Goal: Transaction & Acquisition: Purchase product/service

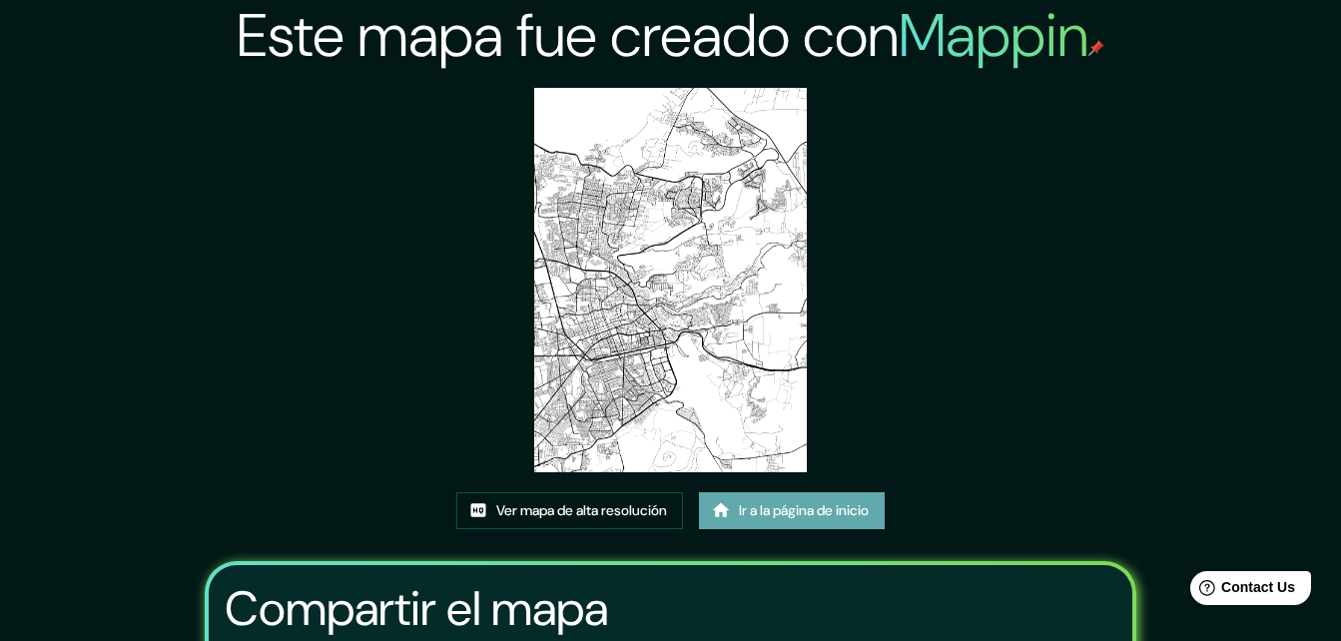
click at [851, 521] on font "Ir a la página de inicio" at bounding box center [804, 510] width 130 height 25
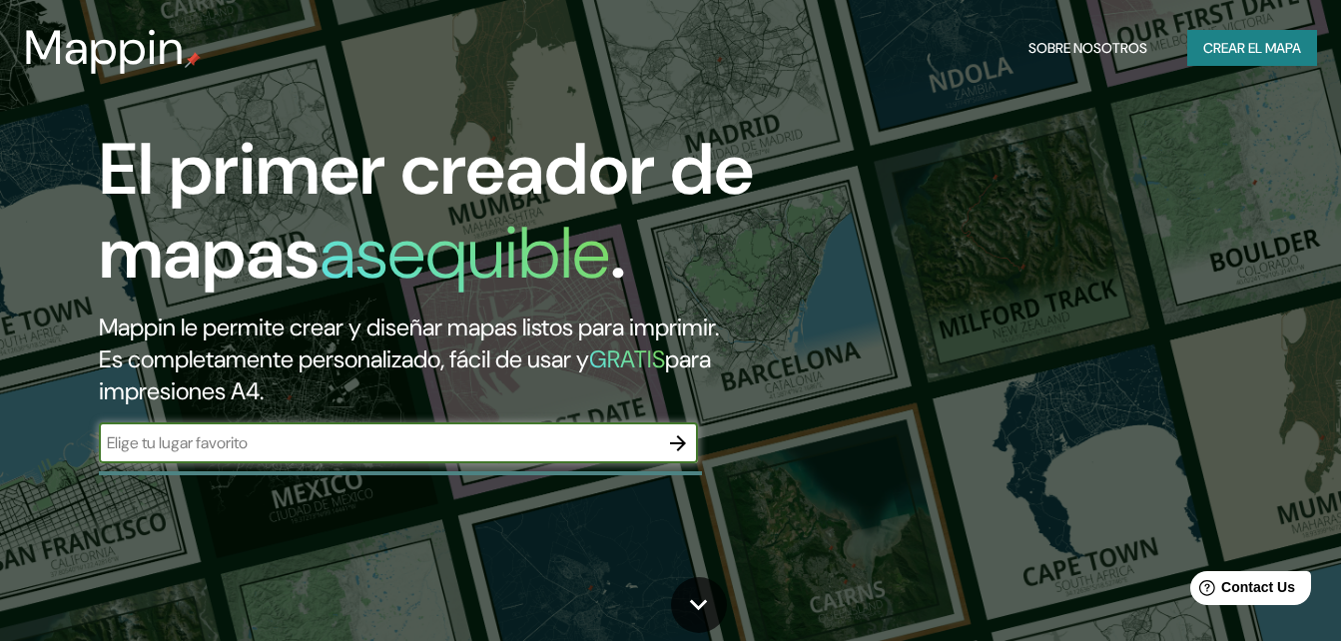
click at [374, 456] on div "​" at bounding box center [398, 443] width 599 height 40
type input "la cañada queretaro"
click at [685, 450] on icon "button" at bounding box center [678, 443] width 24 height 24
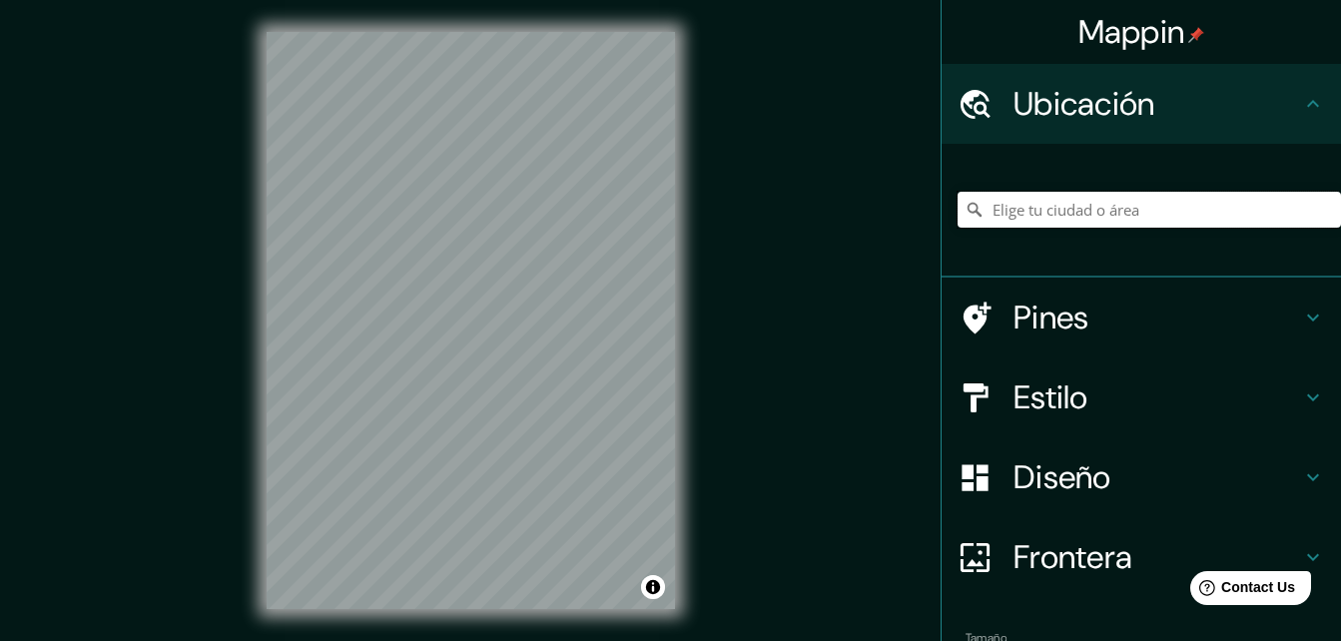
click at [1110, 217] on input "Elige tu ciudad o área" at bounding box center [1148, 210] width 383 height 36
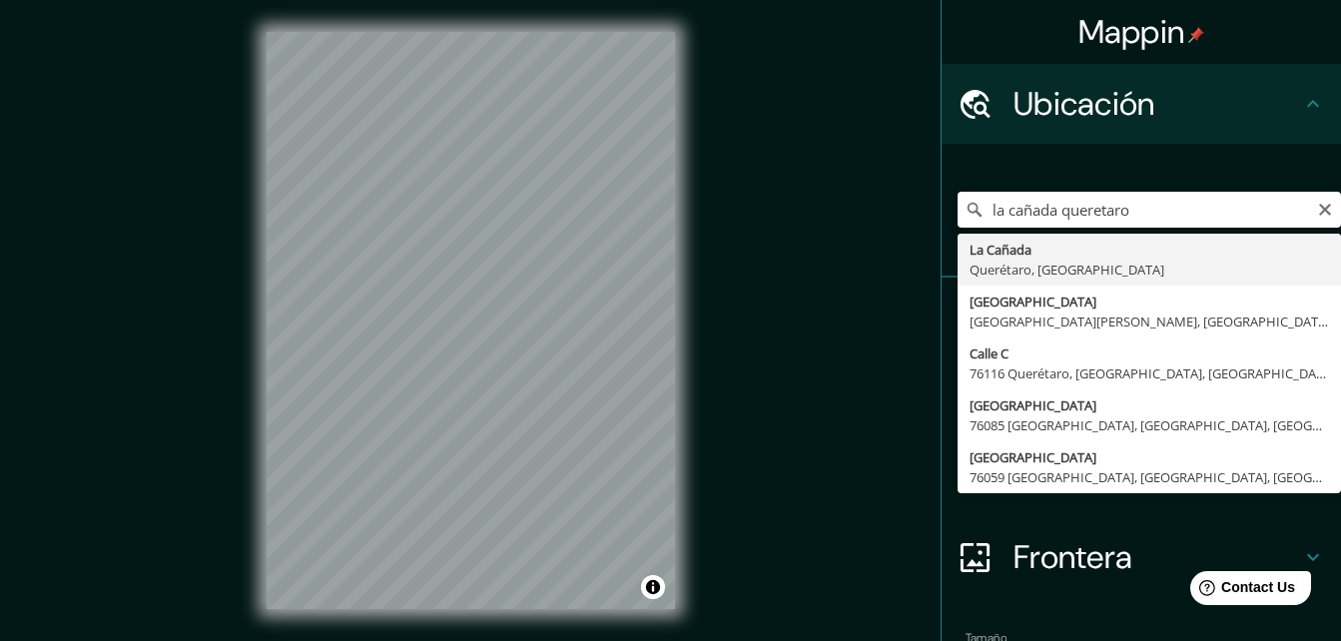
type input "La Cañada, [GEOGRAPHIC_DATA], [GEOGRAPHIC_DATA]"
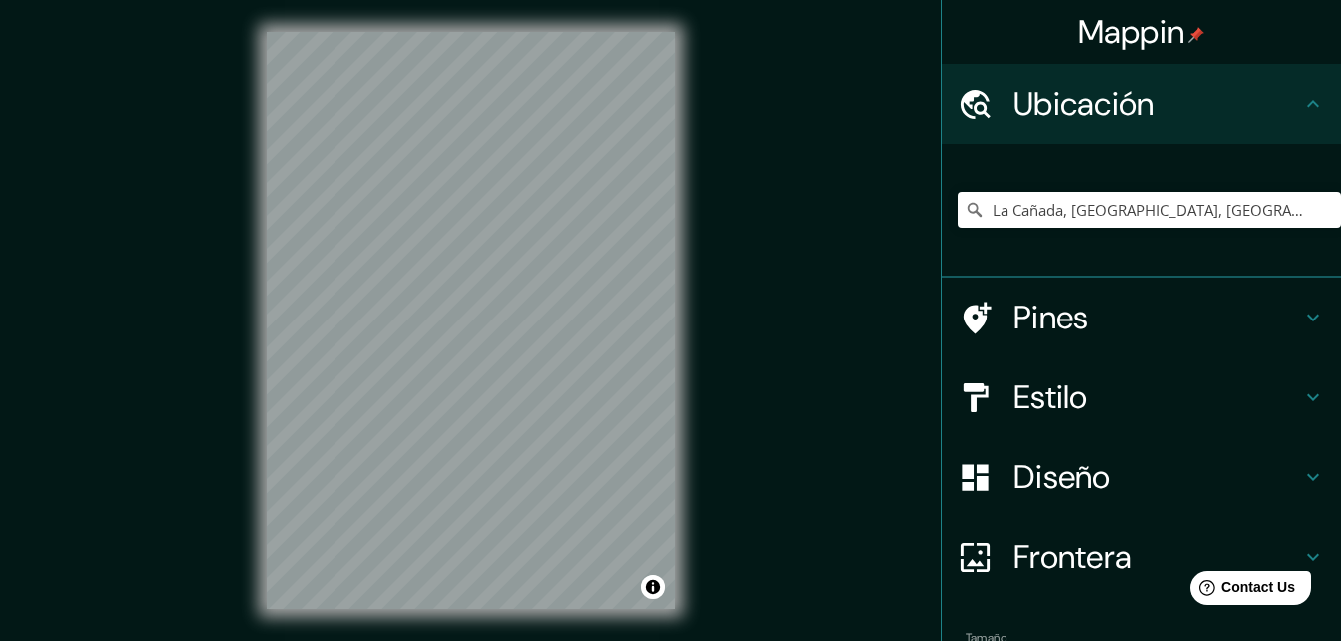
click at [1125, 299] on h4 "Pines" at bounding box center [1157, 318] width 288 height 40
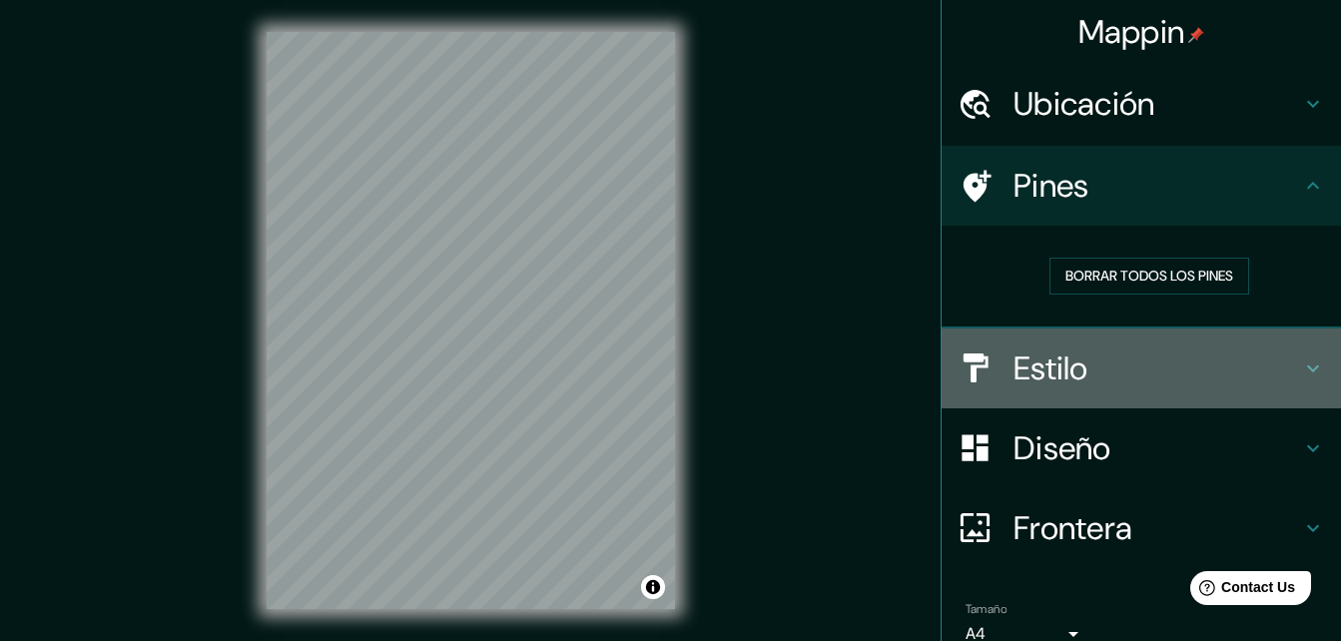
click at [1187, 369] on h4 "Estilo" at bounding box center [1157, 368] width 288 height 40
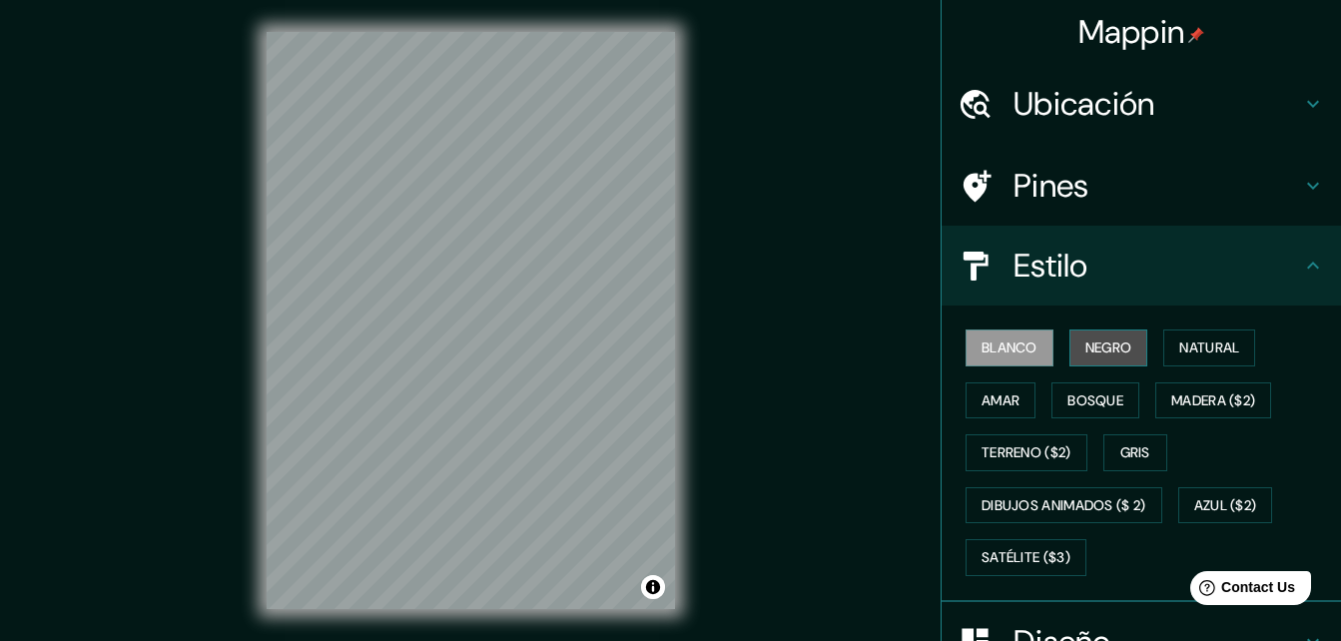
click at [1085, 345] on font "Negro" at bounding box center [1108, 347] width 47 height 25
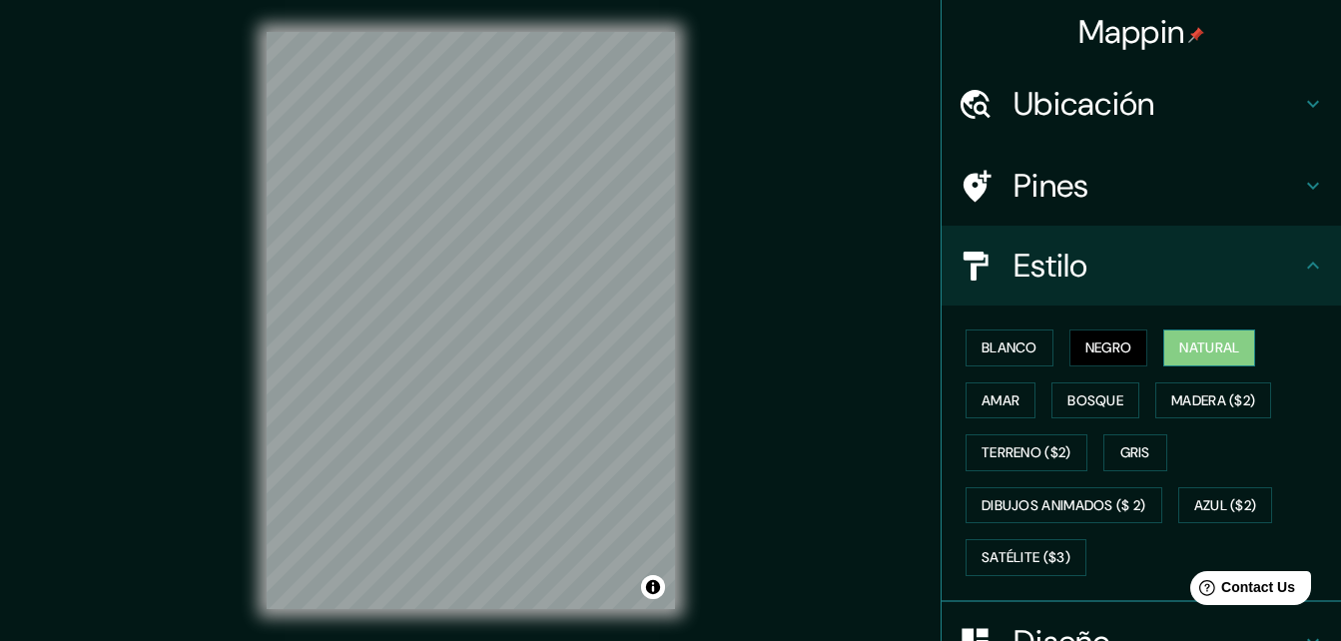
click at [1185, 357] on font "Natural" at bounding box center [1209, 347] width 60 height 25
click at [1000, 406] on font "Amar" at bounding box center [1000, 400] width 38 height 25
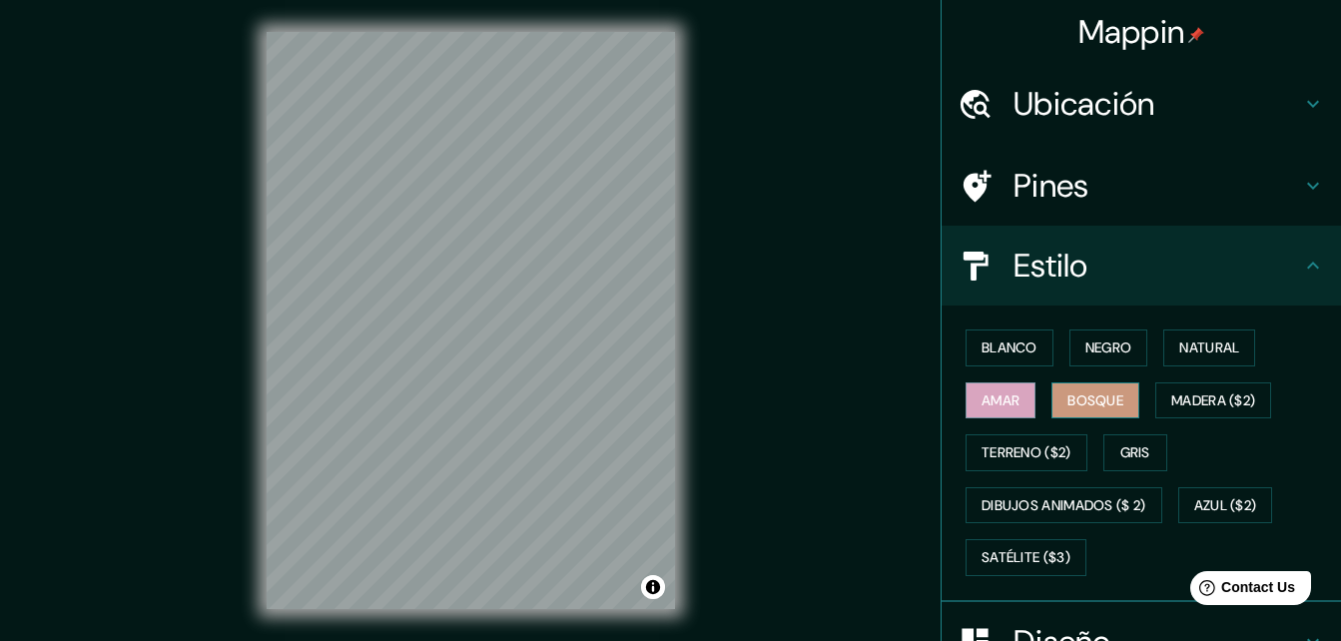
click at [1075, 409] on font "Bosque" at bounding box center [1095, 400] width 56 height 25
click at [1191, 408] on font "Madera ($2)" at bounding box center [1213, 400] width 84 height 25
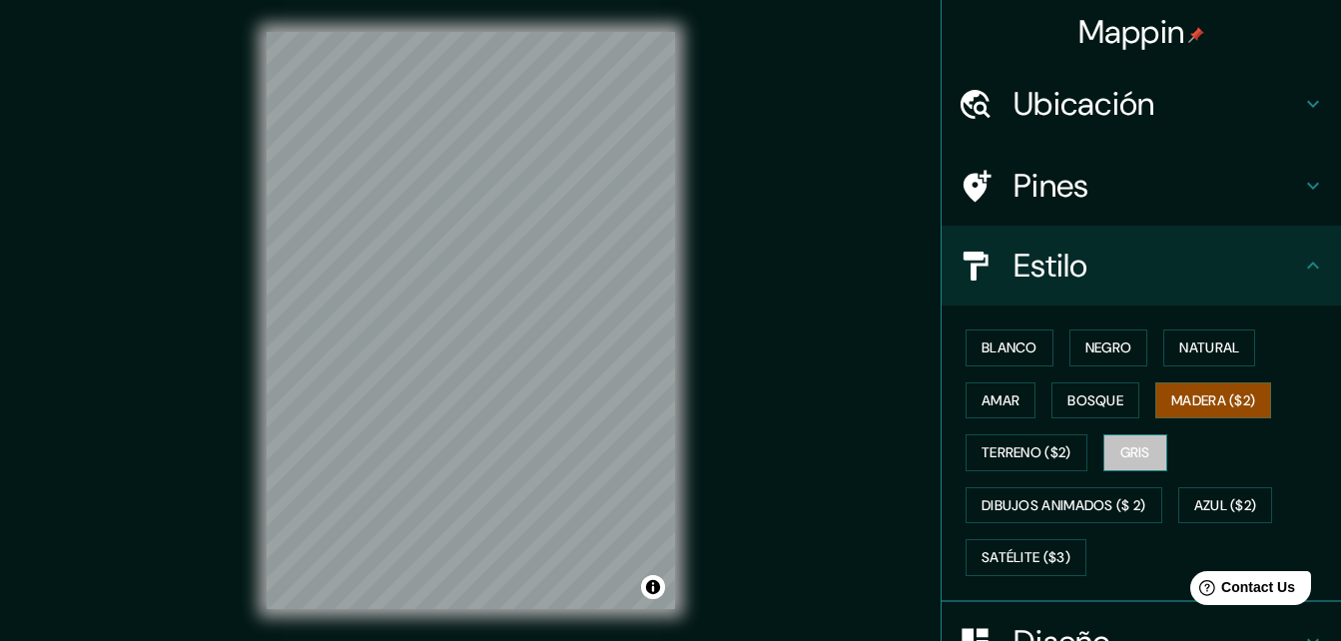
click at [1123, 457] on font "Gris" at bounding box center [1135, 452] width 30 height 25
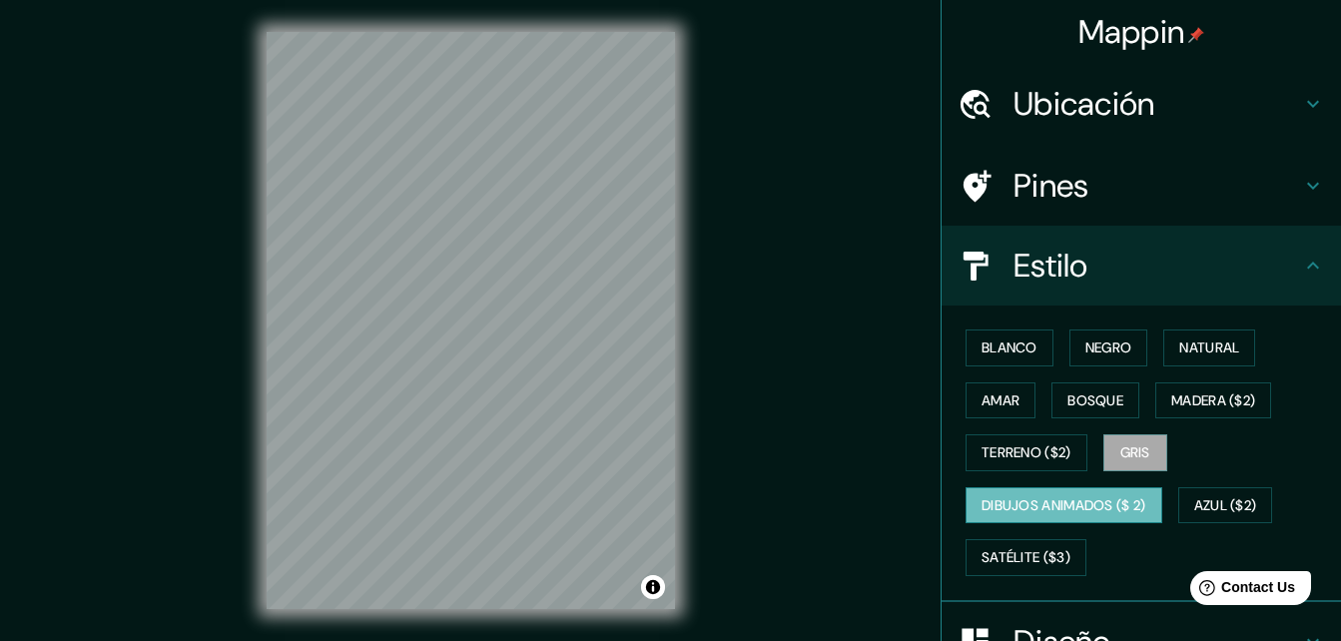
click at [1110, 511] on font "Dibujos animados ($ 2)" at bounding box center [1063, 505] width 165 height 25
click at [981, 338] on font "Blanco" at bounding box center [1009, 347] width 56 height 25
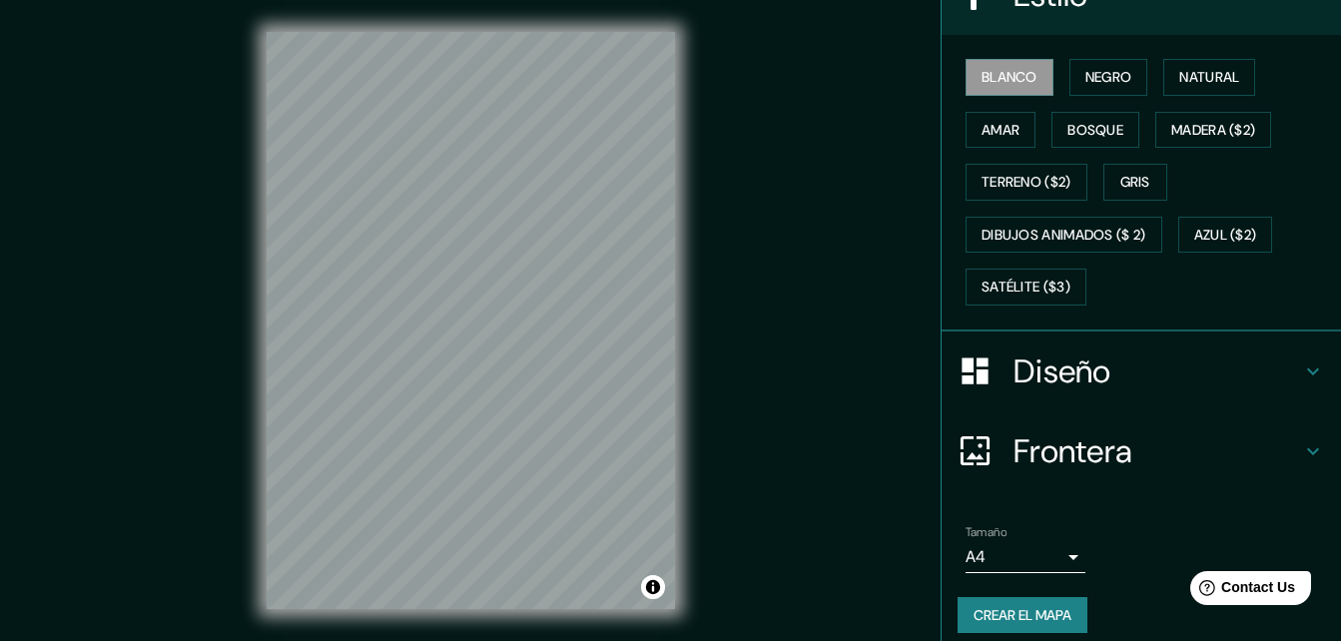
scroll to position [287, 0]
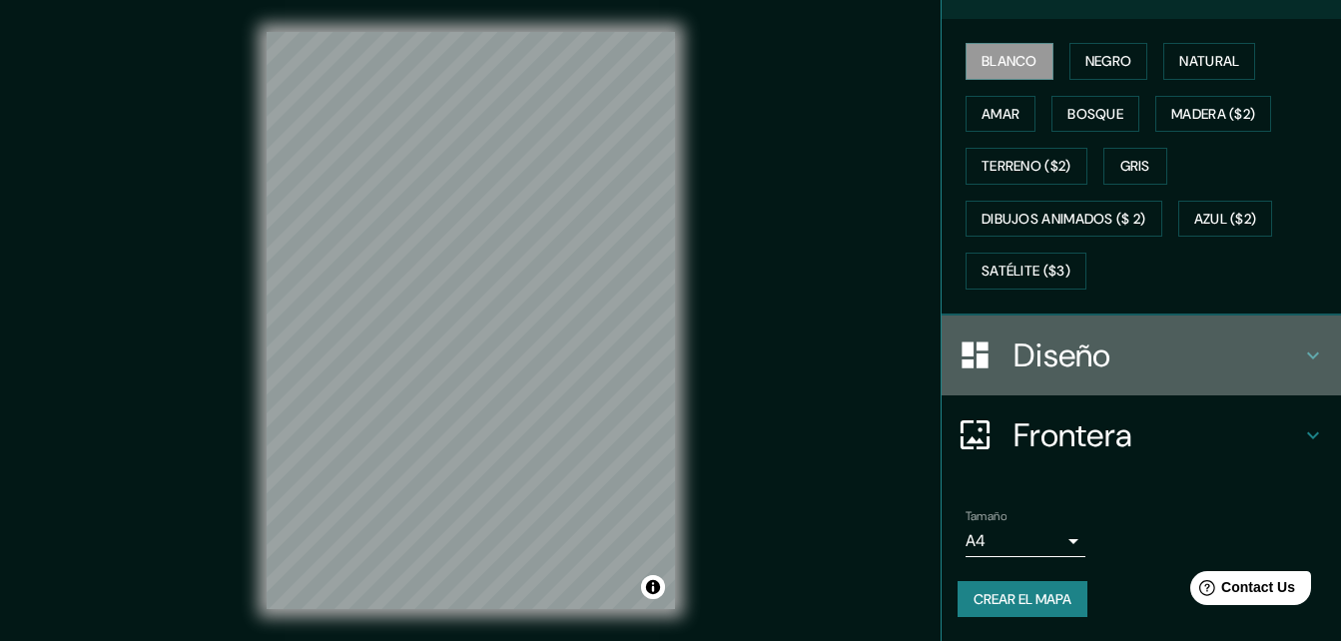
click at [1301, 365] on icon at bounding box center [1313, 355] width 24 height 24
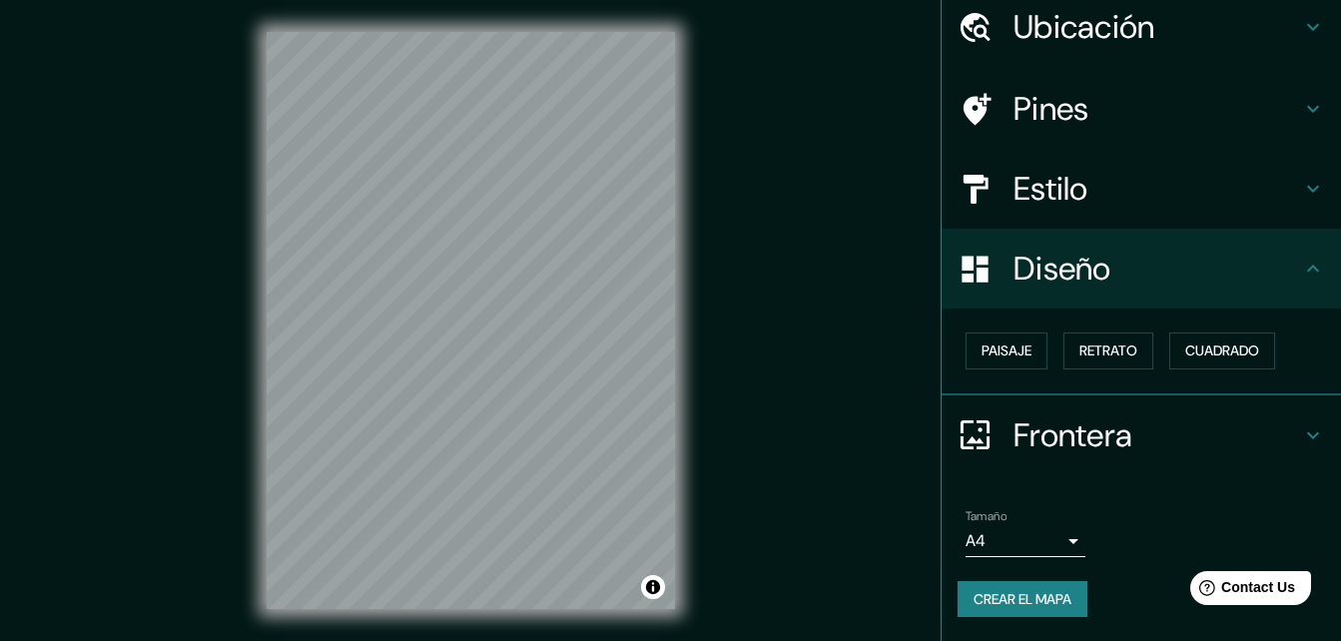
scroll to position [77, 0]
click at [1015, 353] on font "Paisaje" at bounding box center [1006, 350] width 50 height 25
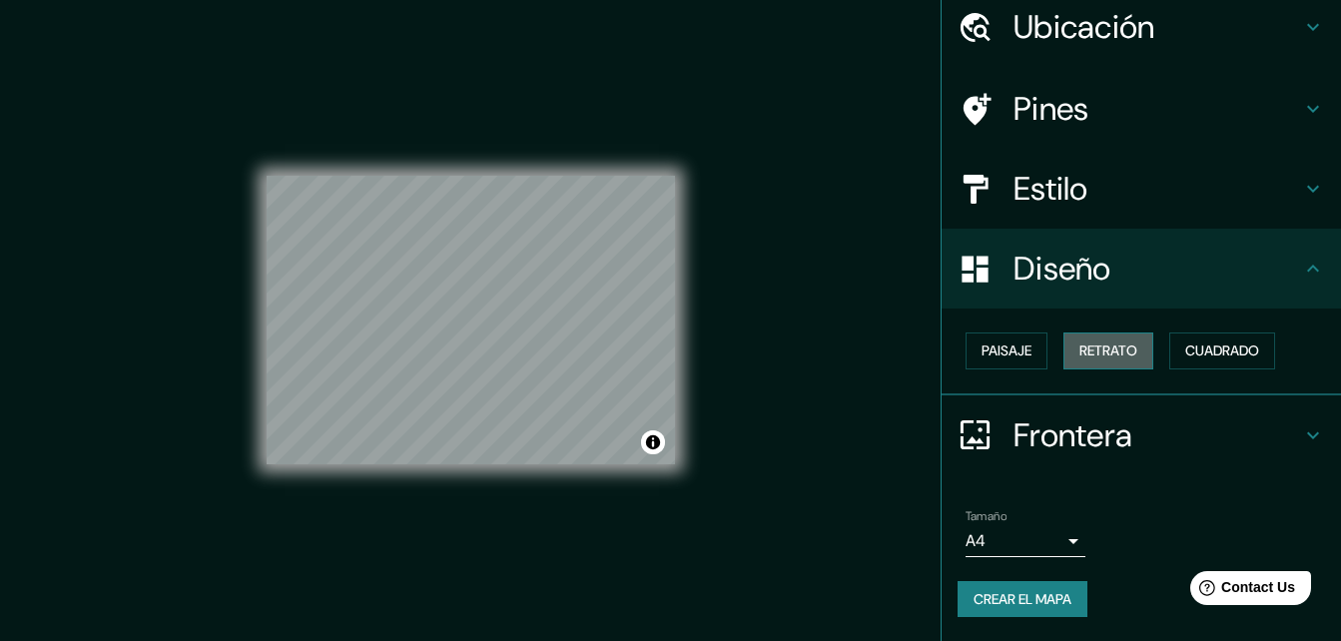
click at [1116, 353] on font "Retrato" at bounding box center [1108, 350] width 58 height 25
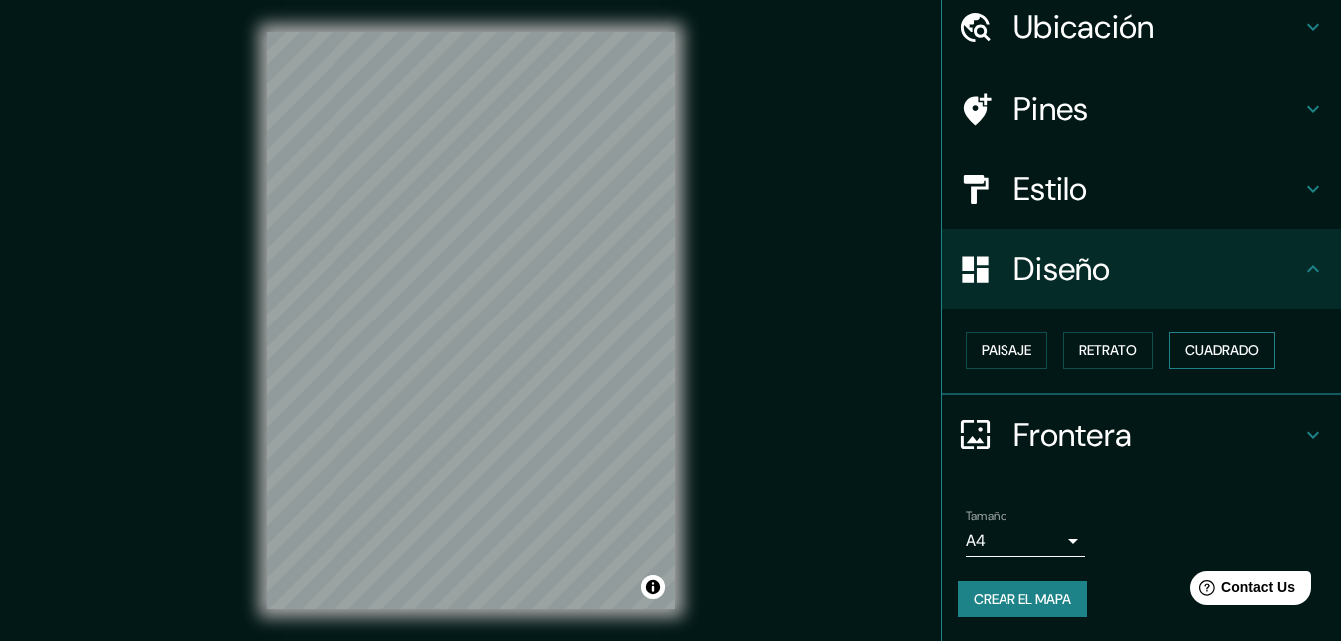
click at [1201, 358] on font "Cuadrado" at bounding box center [1222, 350] width 74 height 25
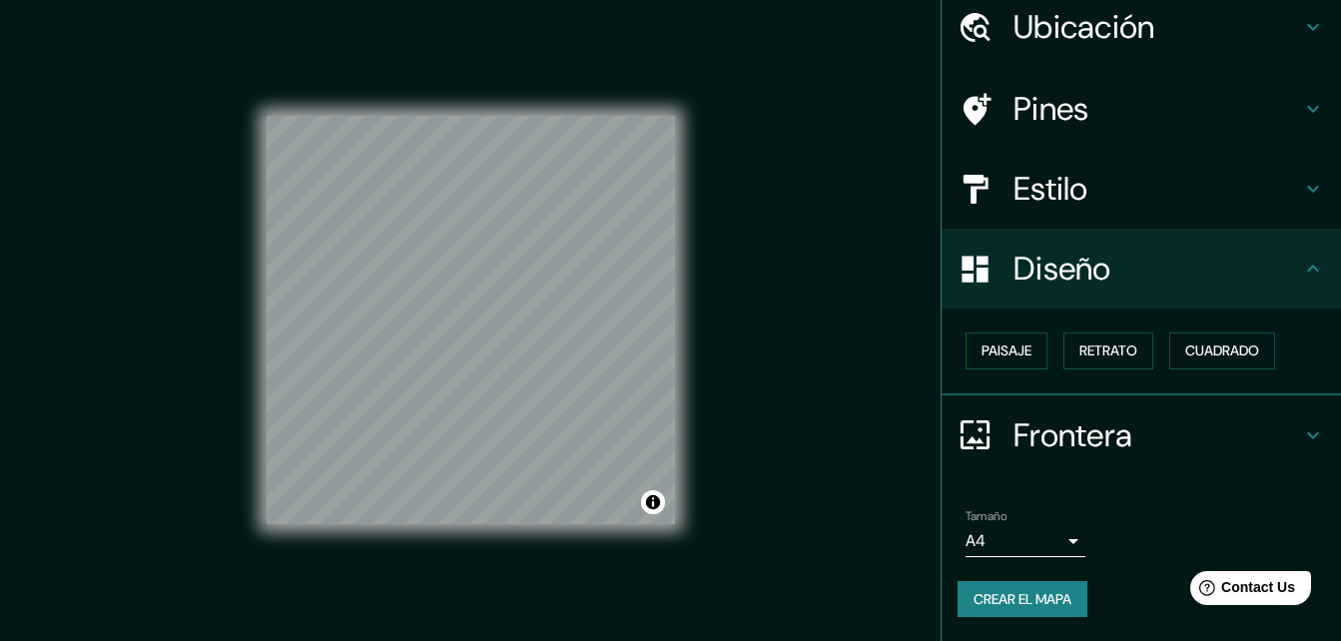
click at [1150, 357] on div "Paisaje Retrato Cuadrado" at bounding box center [1148, 350] width 383 height 53
click at [1117, 357] on font "Retrato" at bounding box center [1108, 350] width 58 height 25
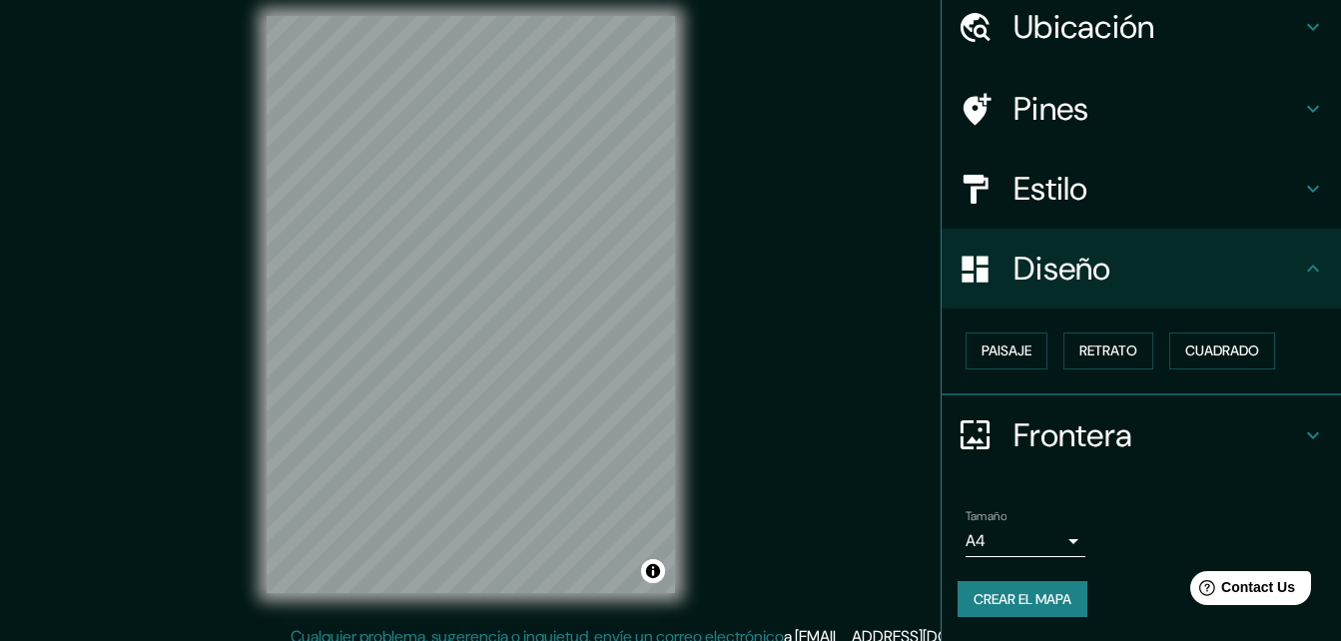
scroll to position [32, 0]
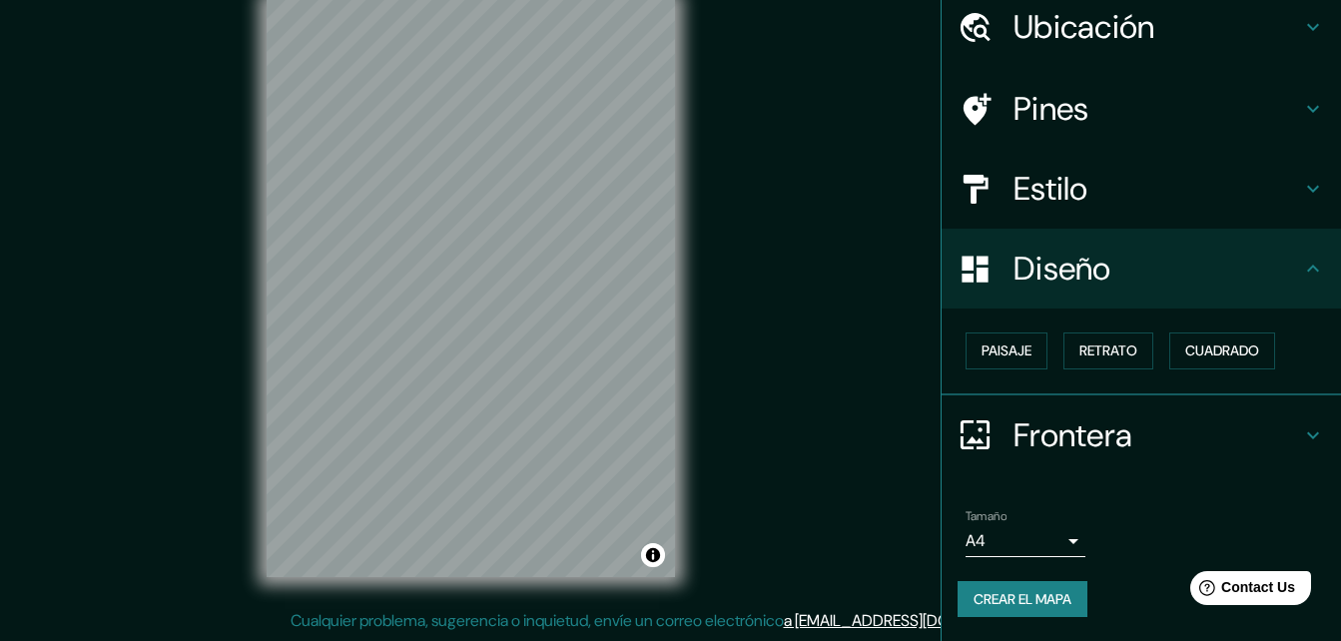
click at [1301, 442] on icon at bounding box center [1313, 435] width 24 height 24
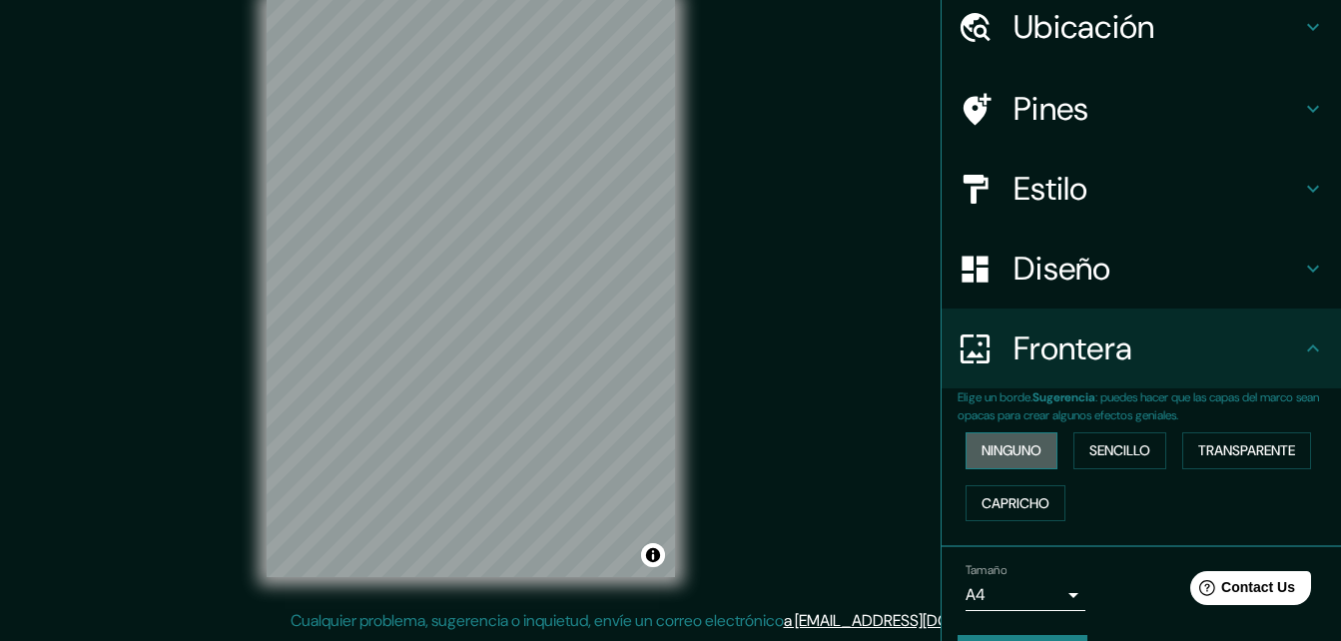
click at [1028, 454] on font "Ninguno" at bounding box center [1011, 450] width 60 height 25
click at [1103, 454] on font "Sencillo" at bounding box center [1119, 450] width 61 height 25
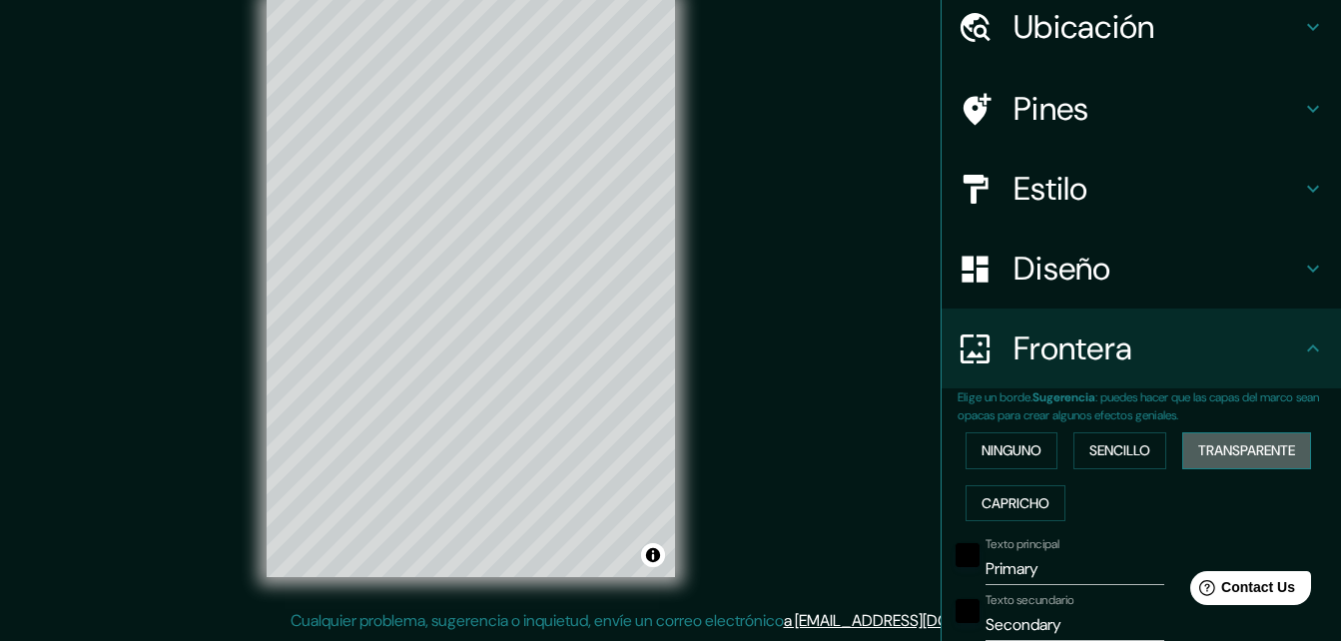
click at [1232, 456] on font "Transparente" at bounding box center [1246, 450] width 97 height 25
click at [1005, 511] on font "Capricho" at bounding box center [1015, 503] width 68 height 25
click at [1013, 455] on font "Ninguno" at bounding box center [1011, 450] width 60 height 25
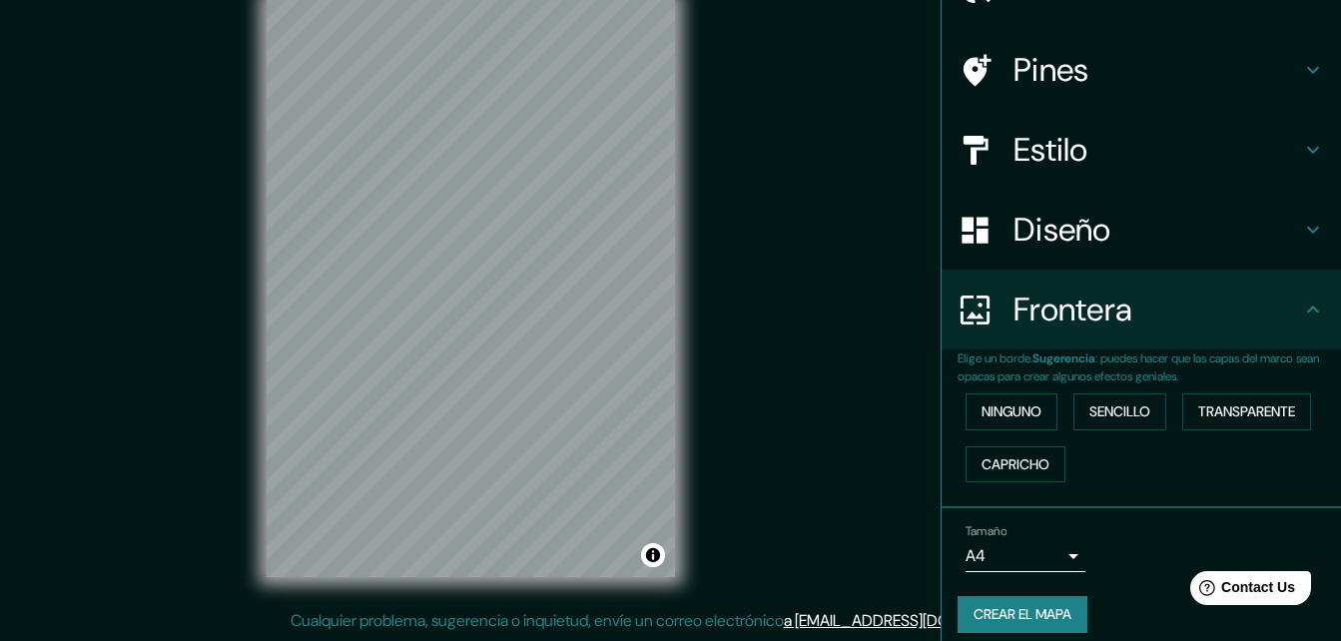
scroll to position [132, 0]
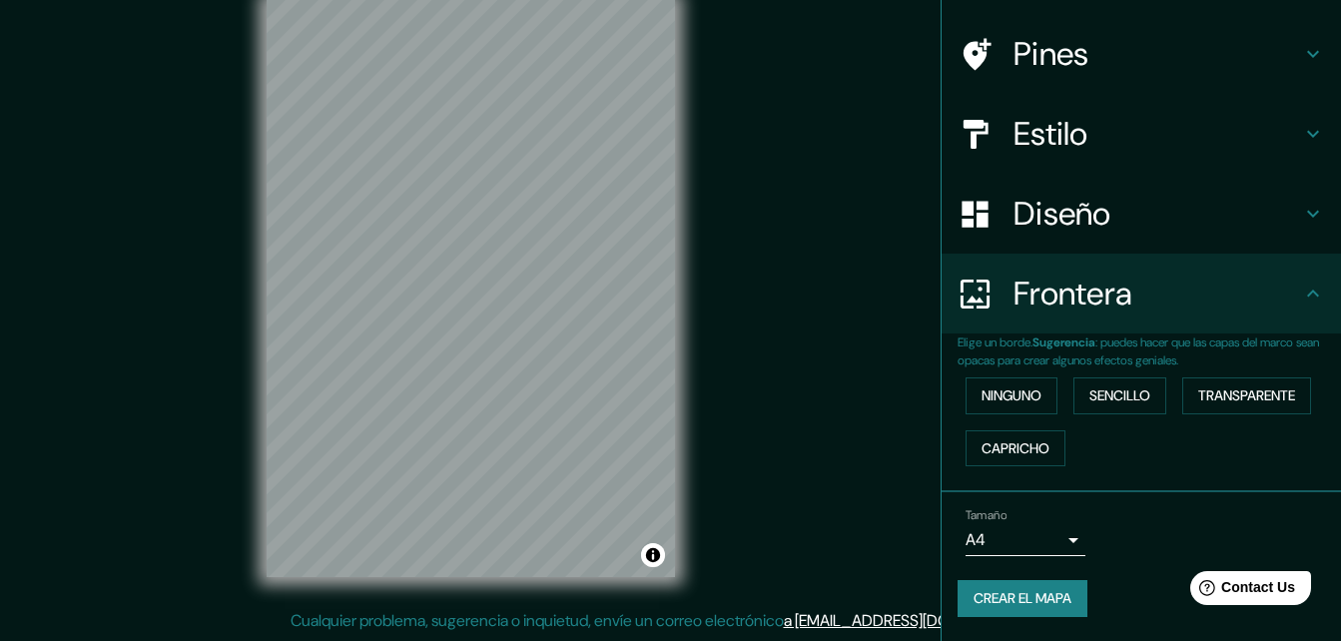
click at [1026, 538] on body "Mappin Ubicación [GEOGRAPHIC_DATA], [GEOGRAPHIC_DATA], [GEOGRAPHIC_DATA] Pines …" at bounding box center [670, 288] width 1341 height 641
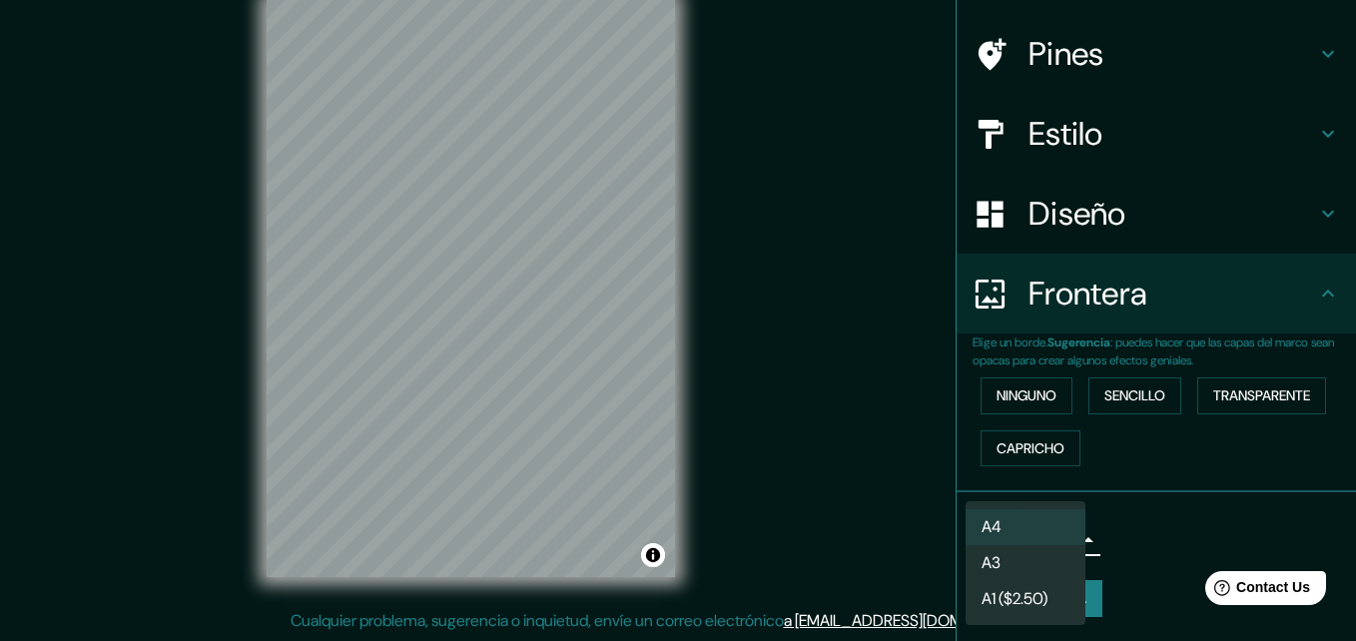
click at [1019, 562] on li "A3" at bounding box center [1025, 563] width 120 height 36
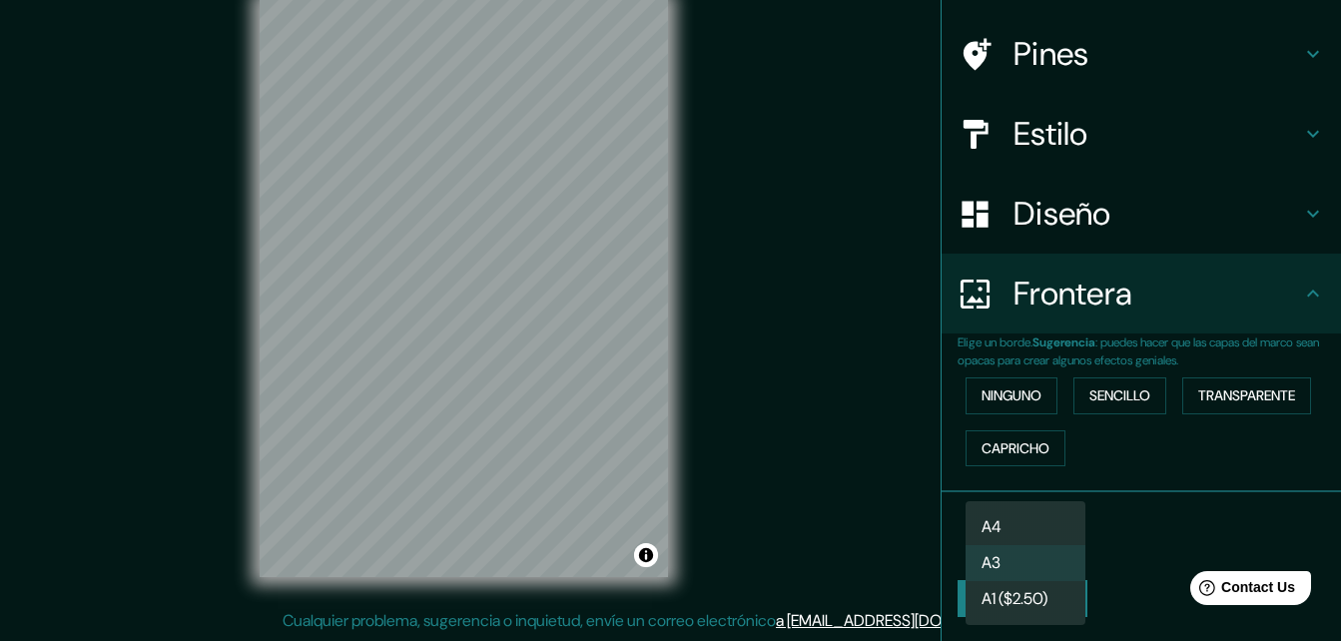
click at [1028, 544] on body "Mappin Ubicación [GEOGRAPHIC_DATA], [GEOGRAPHIC_DATA], [GEOGRAPHIC_DATA] Pines …" at bounding box center [670, 288] width 1341 height 641
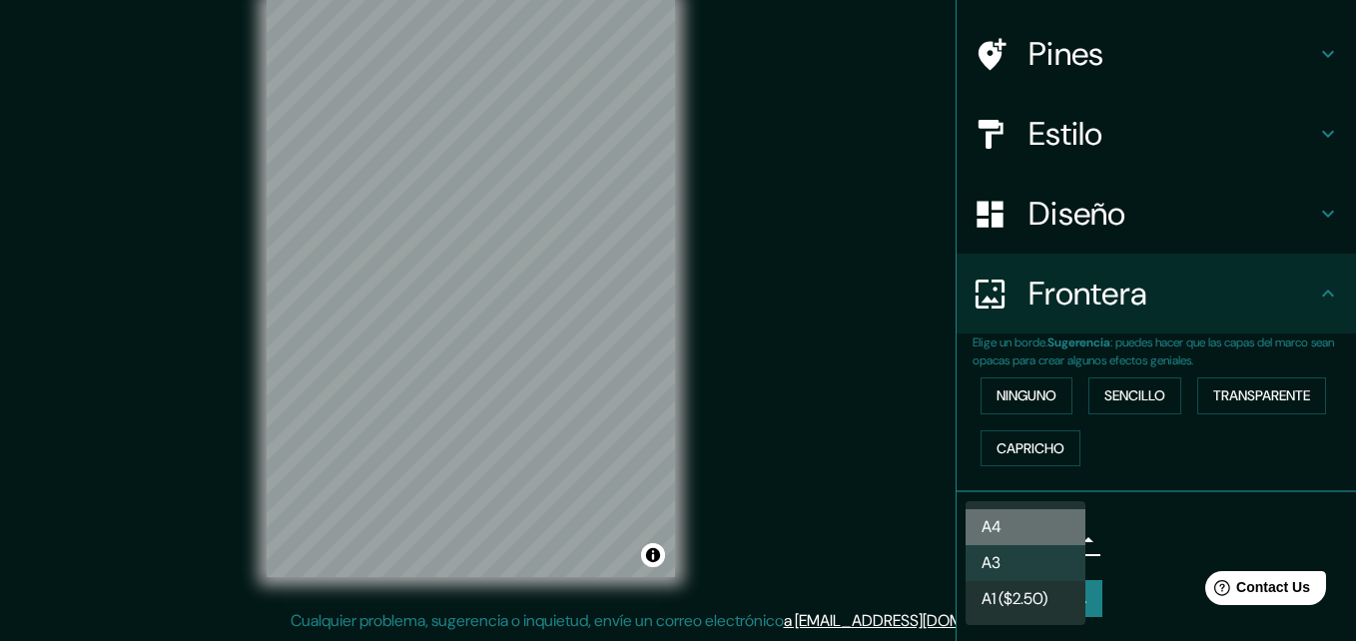
click at [1047, 528] on li "A4" at bounding box center [1025, 527] width 120 height 36
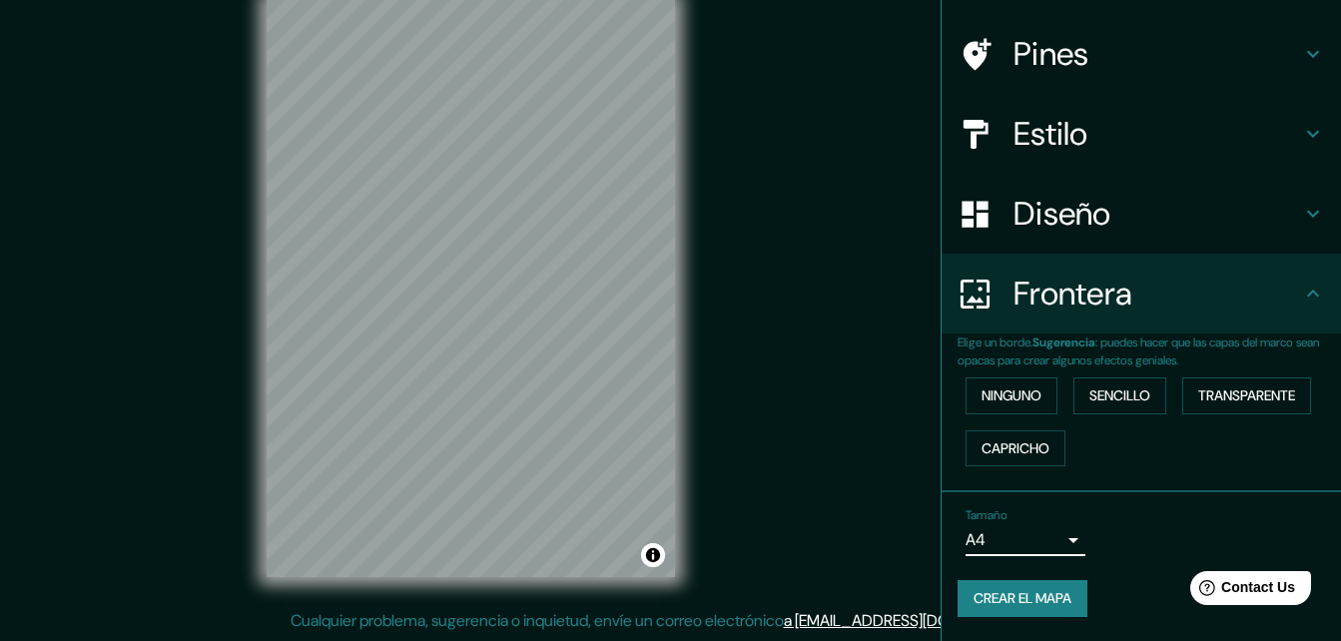
click at [1095, 531] on div "Tamaño A4 single" at bounding box center [1140, 532] width 367 height 64
click at [1047, 596] on font "Crear el mapa" at bounding box center [1022, 598] width 98 height 25
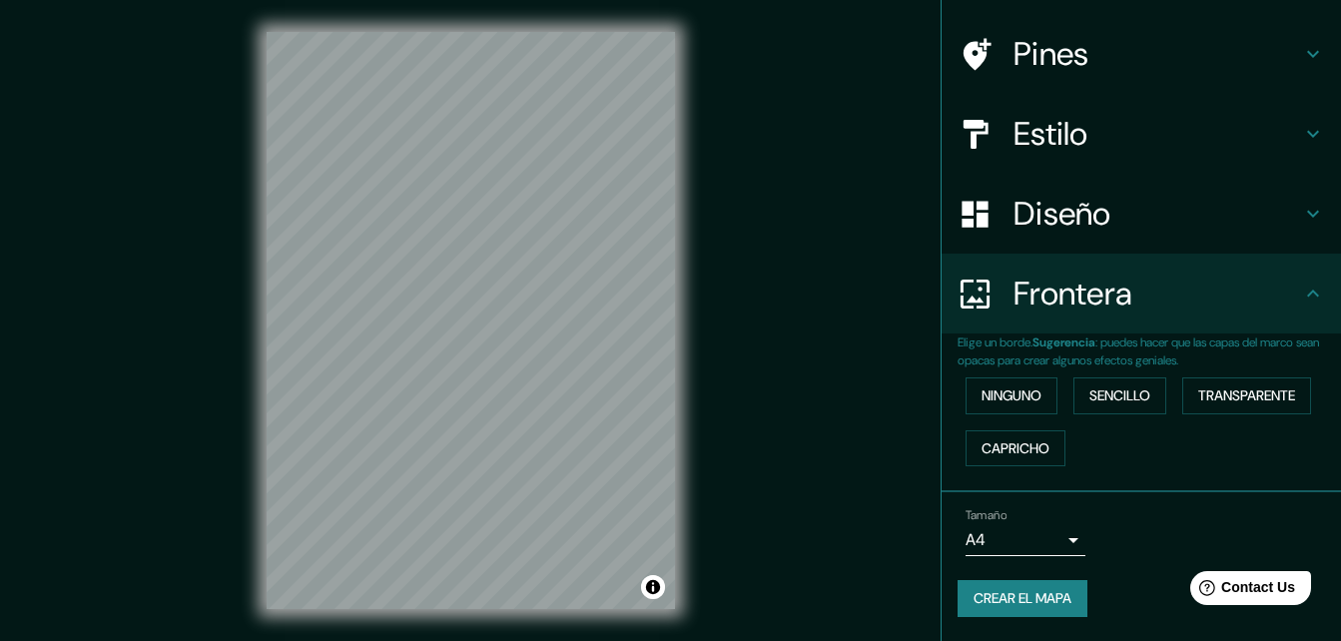
click at [1022, 600] on font "Crear el mapa" at bounding box center [1022, 598] width 98 height 25
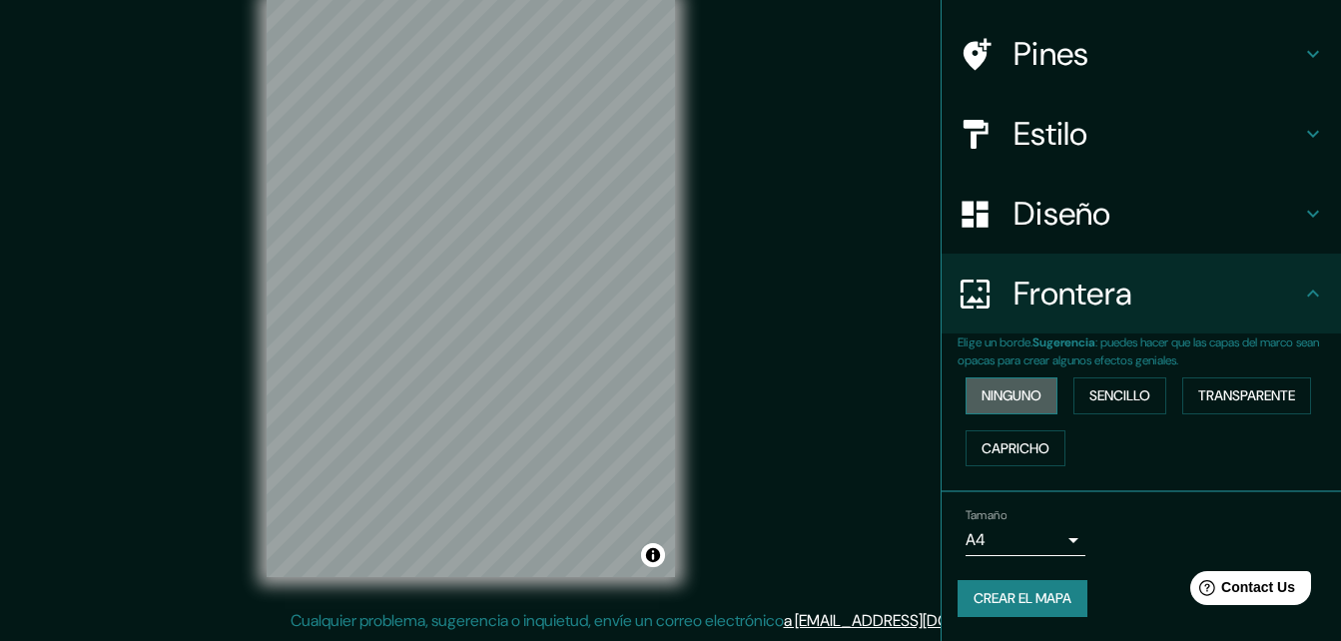
click at [999, 394] on font "Ninguno" at bounding box center [1011, 395] width 60 height 25
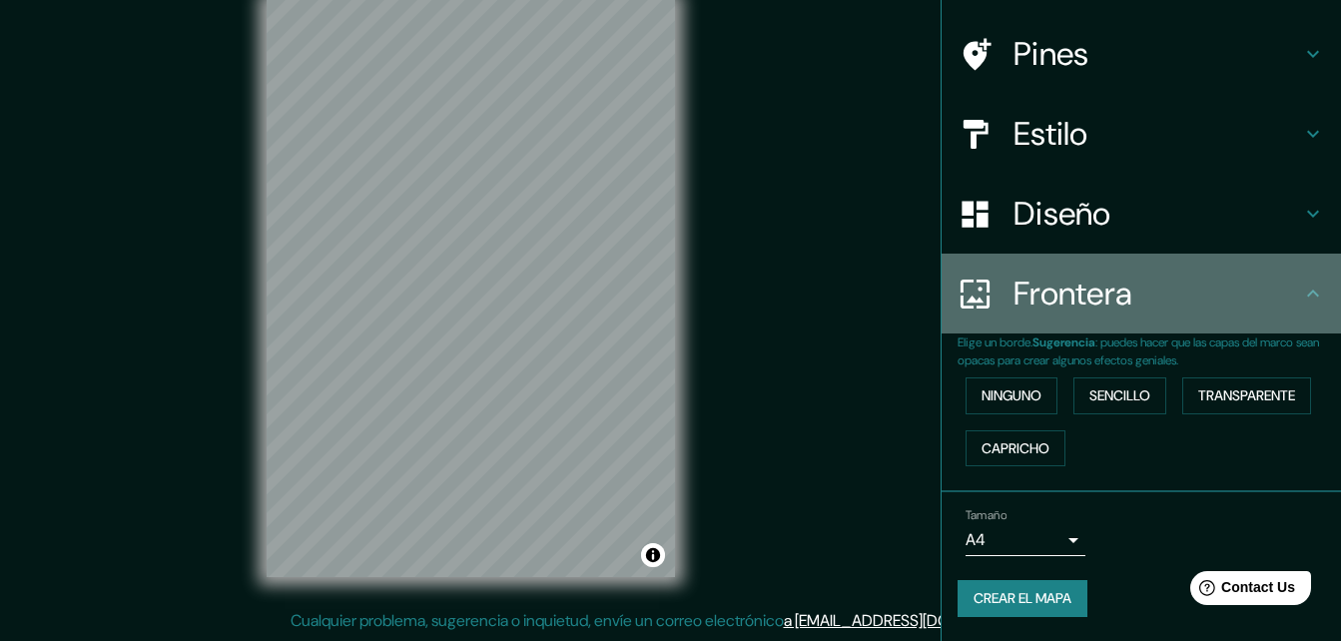
click at [1304, 292] on icon at bounding box center [1313, 294] width 24 height 24
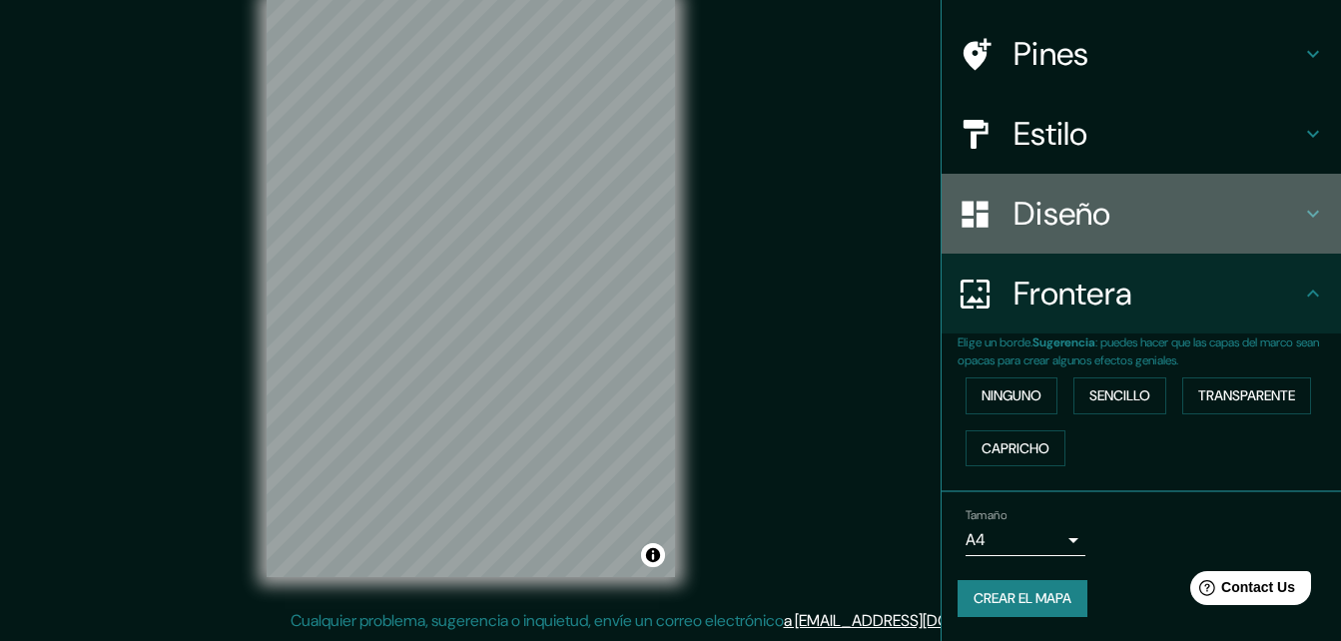
click at [1304, 210] on icon at bounding box center [1313, 214] width 24 height 24
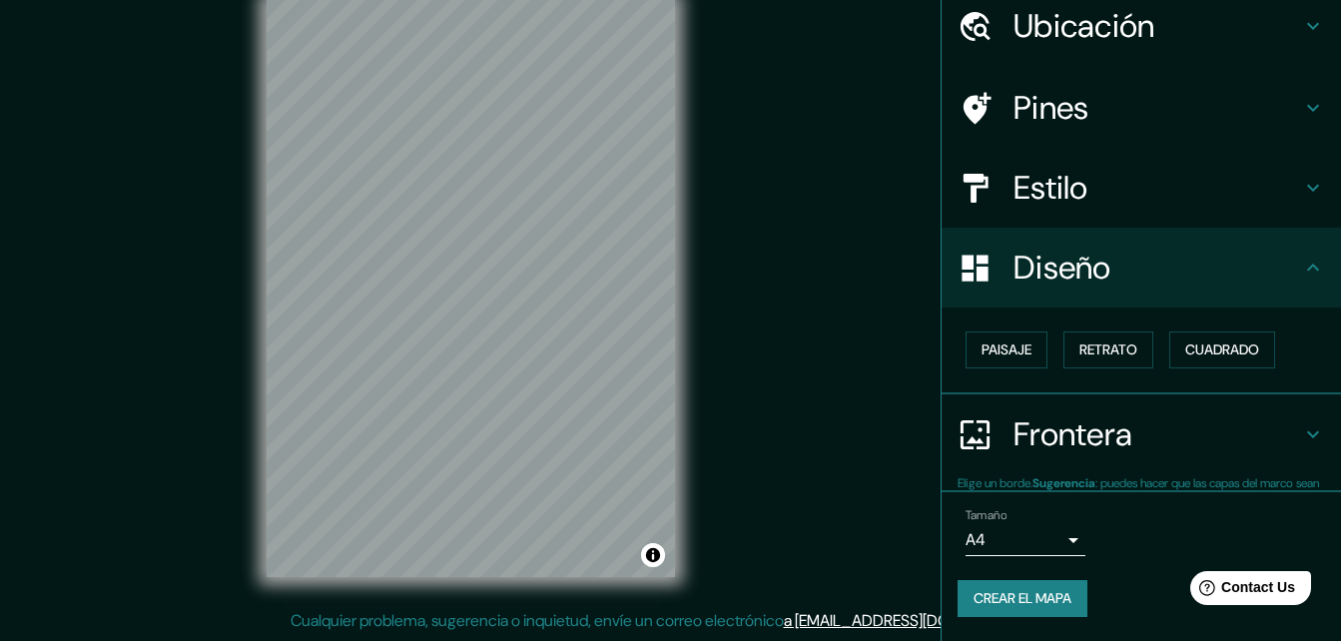
scroll to position [77, 0]
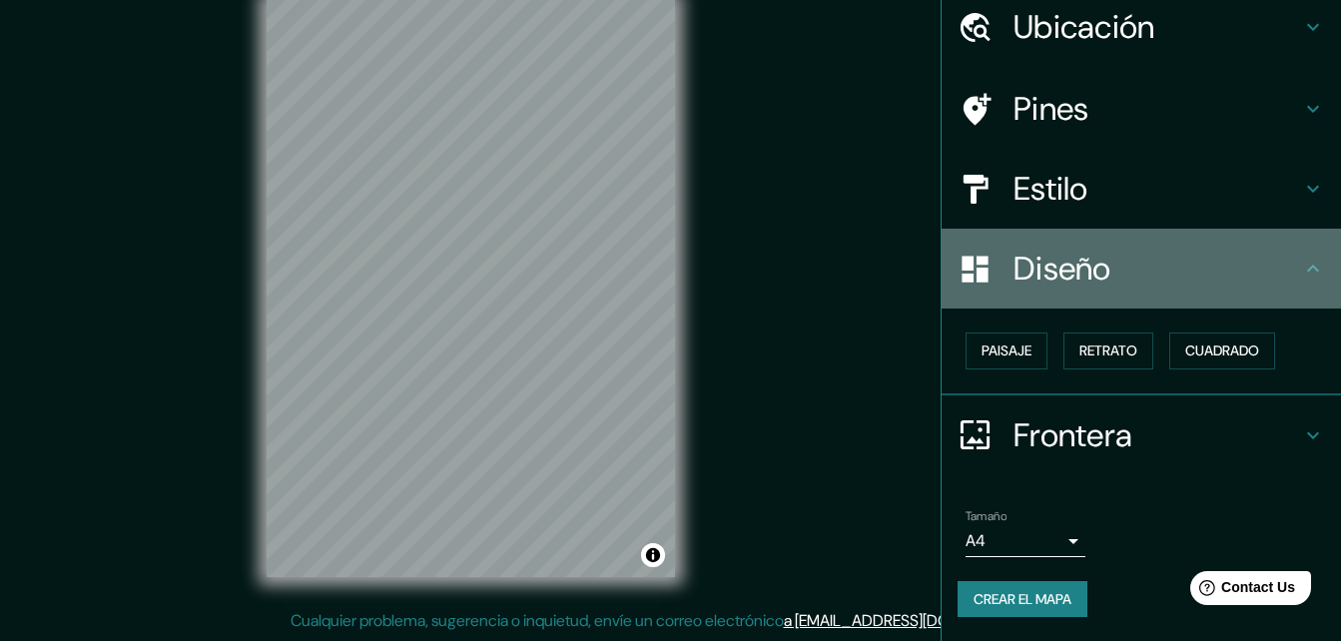
click at [1301, 277] on icon at bounding box center [1313, 269] width 24 height 24
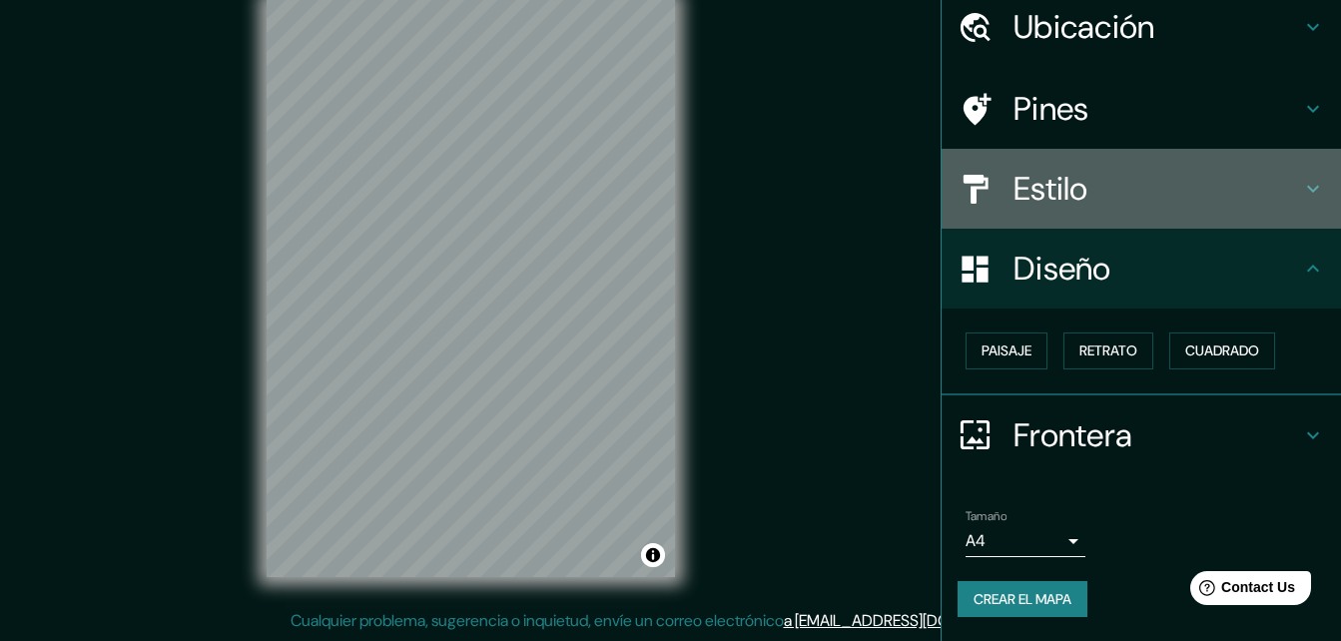
click at [1302, 196] on icon at bounding box center [1313, 189] width 24 height 24
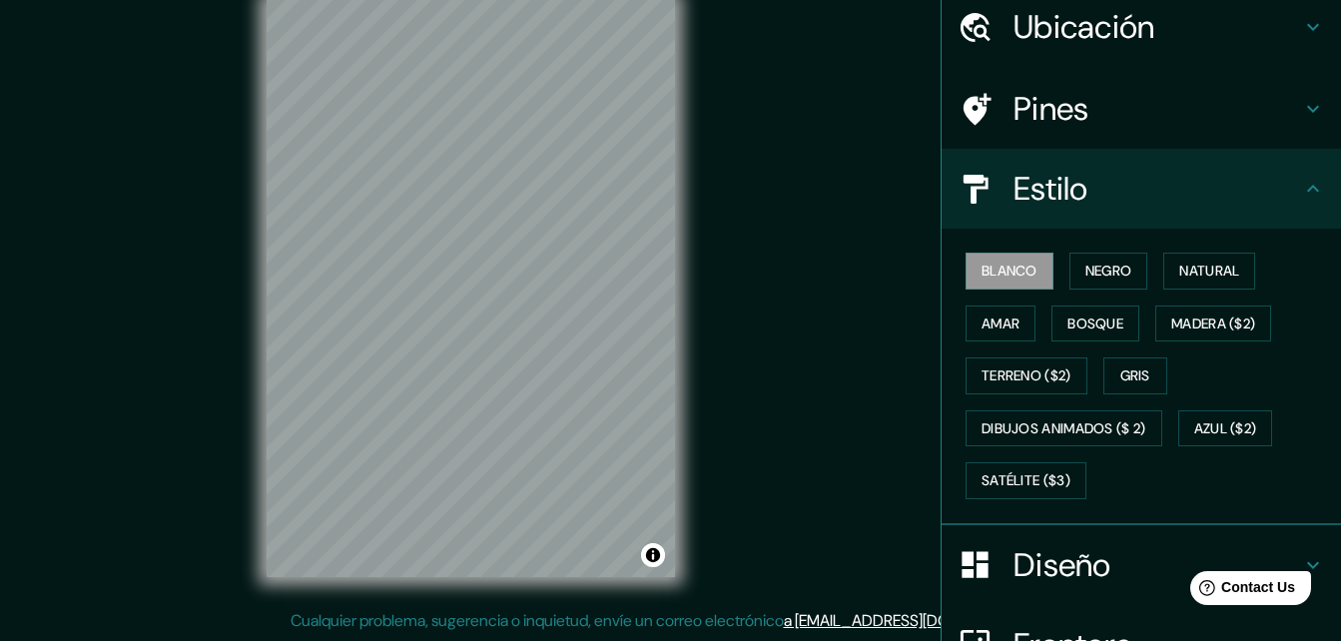
click at [1302, 196] on icon at bounding box center [1313, 189] width 24 height 24
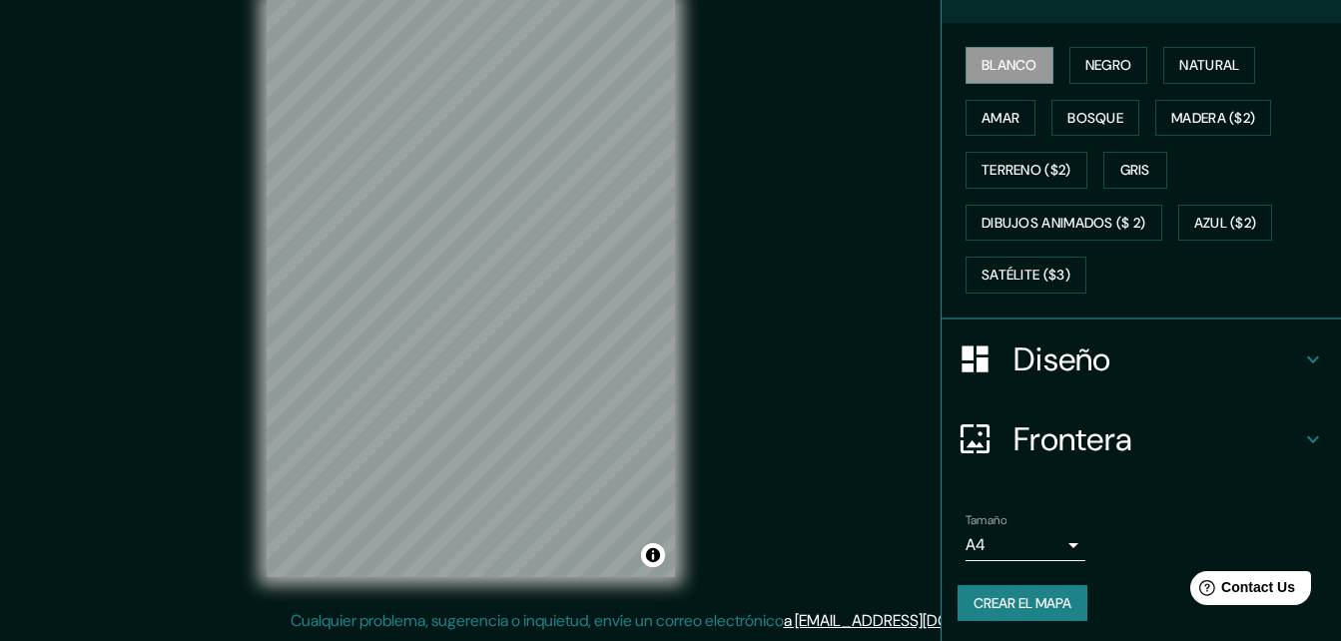
scroll to position [287, 0]
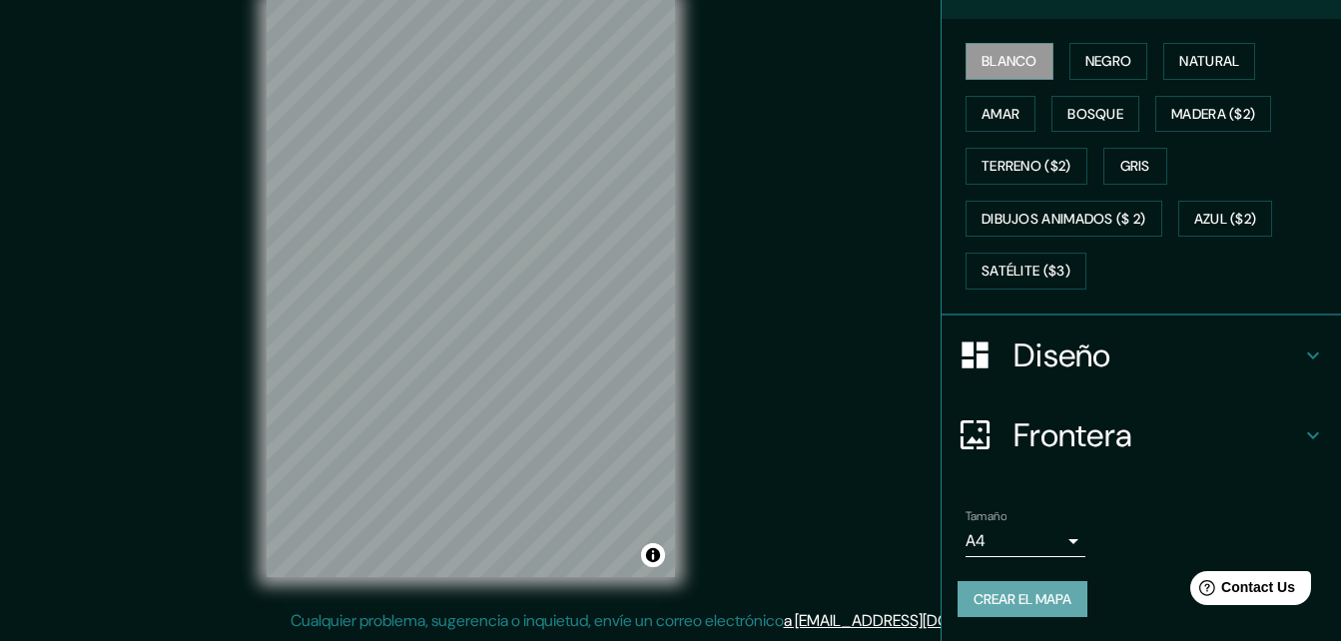
click at [1021, 604] on font "Crear el mapa" at bounding box center [1022, 599] width 98 height 25
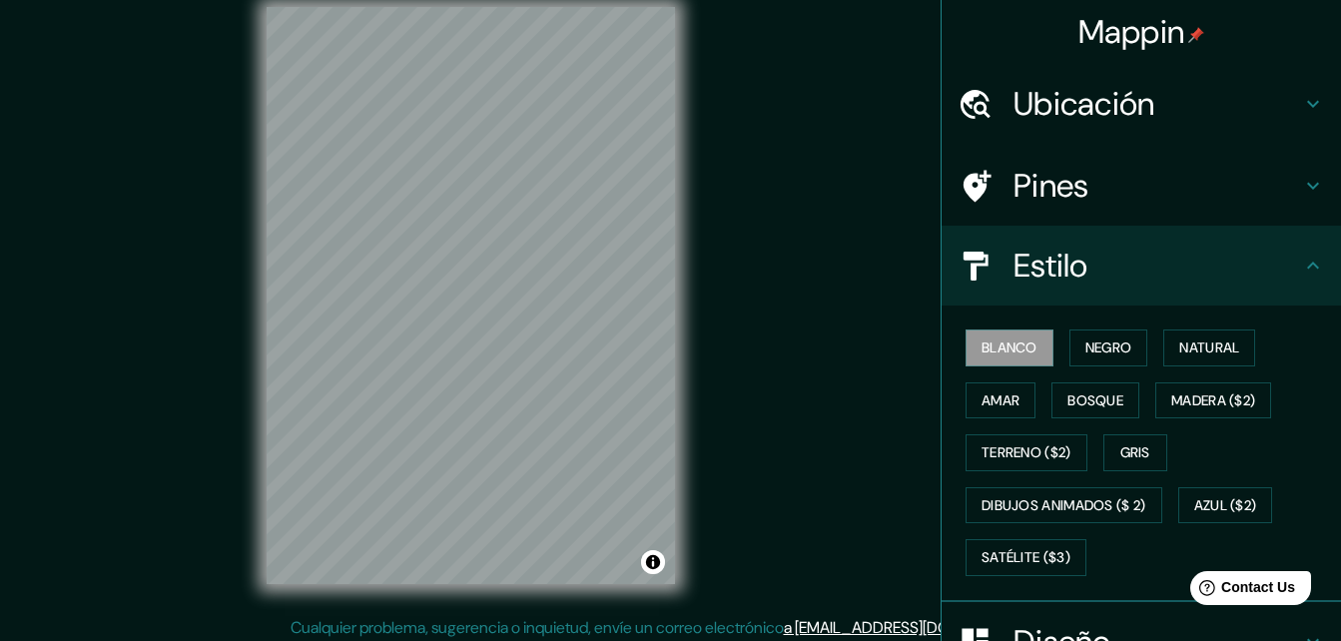
scroll to position [32, 0]
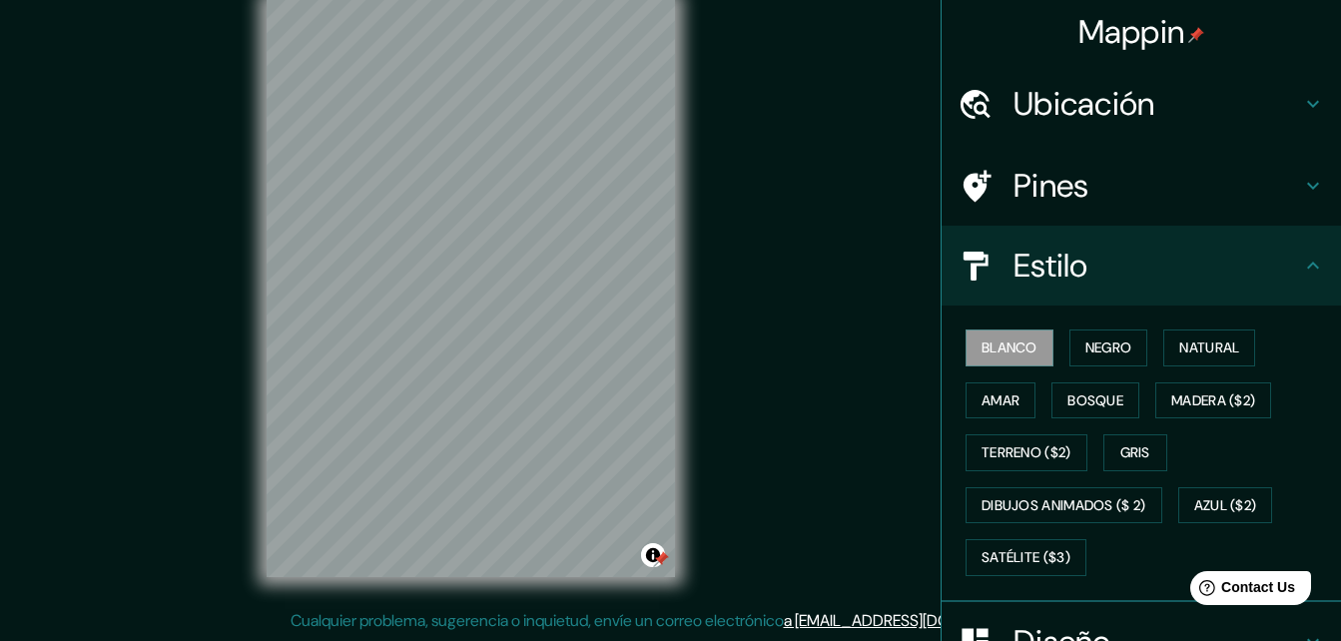
click at [813, 560] on div "Mappin Ubicación [GEOGRAPHIC_DATA], [GEOGRAPHIC_DATA], [GEOGRAPHIC_DATA] Pines …" at bounding box center [670, 304] width 1341 height 673
click at [665, 559] on div at bounding box center [661, 560] width 16 height 16
drag, startPoint x: 660, startPoint y: 560, endPoint x: 737, endPoint y: 563, distance: 76.9
click at [737, 563] on div "Mappin Ubicación [GEOGRAPHIC_DATA], [GEOGRAPHIC_DATA], [GEOGRAPHIC_DATA] Pines …" at bounding box center [670, 304] width 1341 height 673
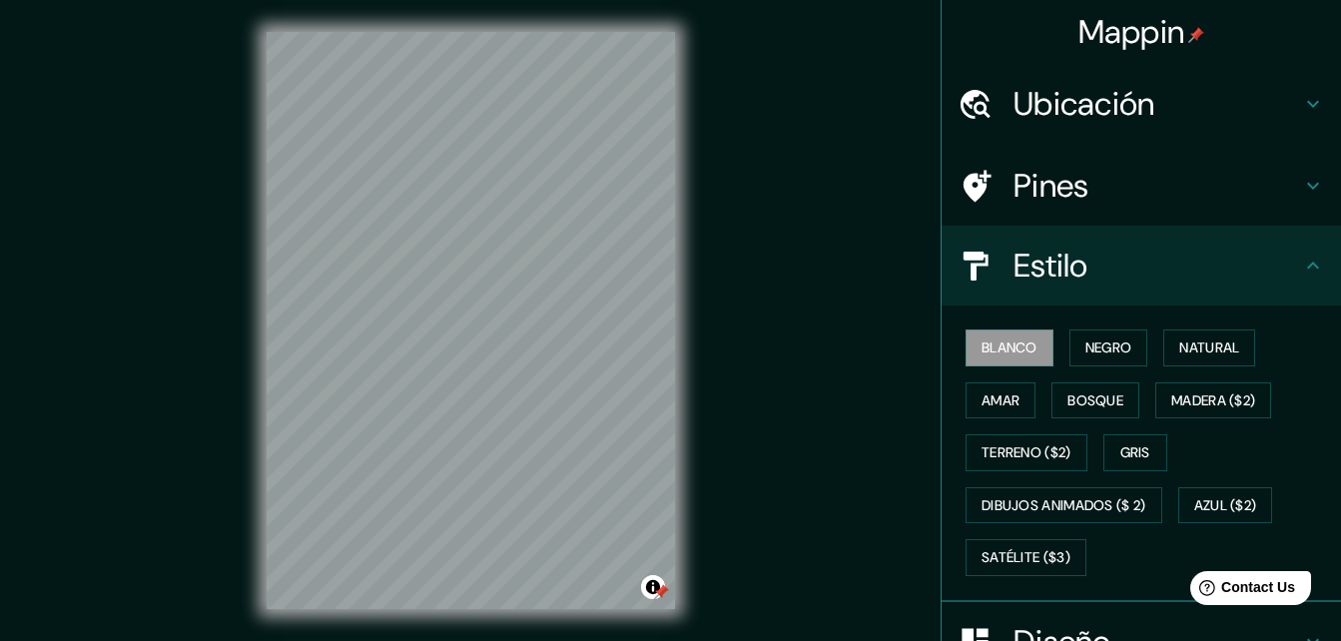
click at [1303, 195] on icon at bounding box center [1313, 186] width 24 height 24
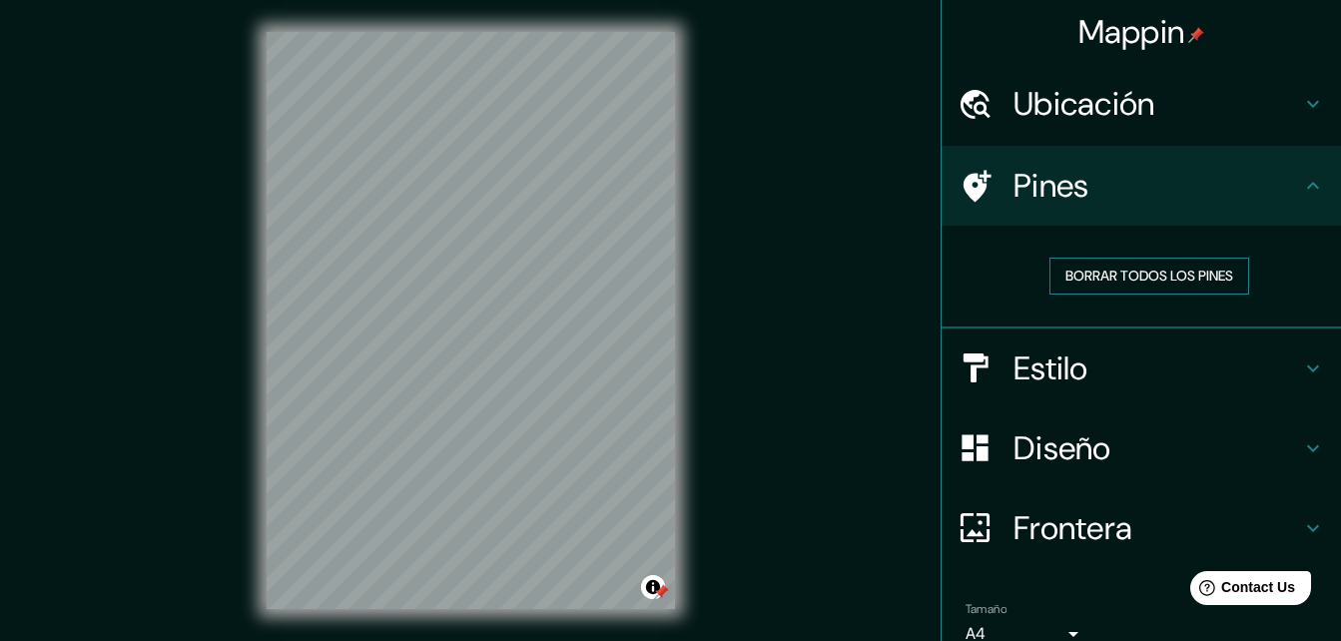
click at [1136, 277] on font "Borrar todos los pines" at bounding box center [1149, 276] width 168 height 25
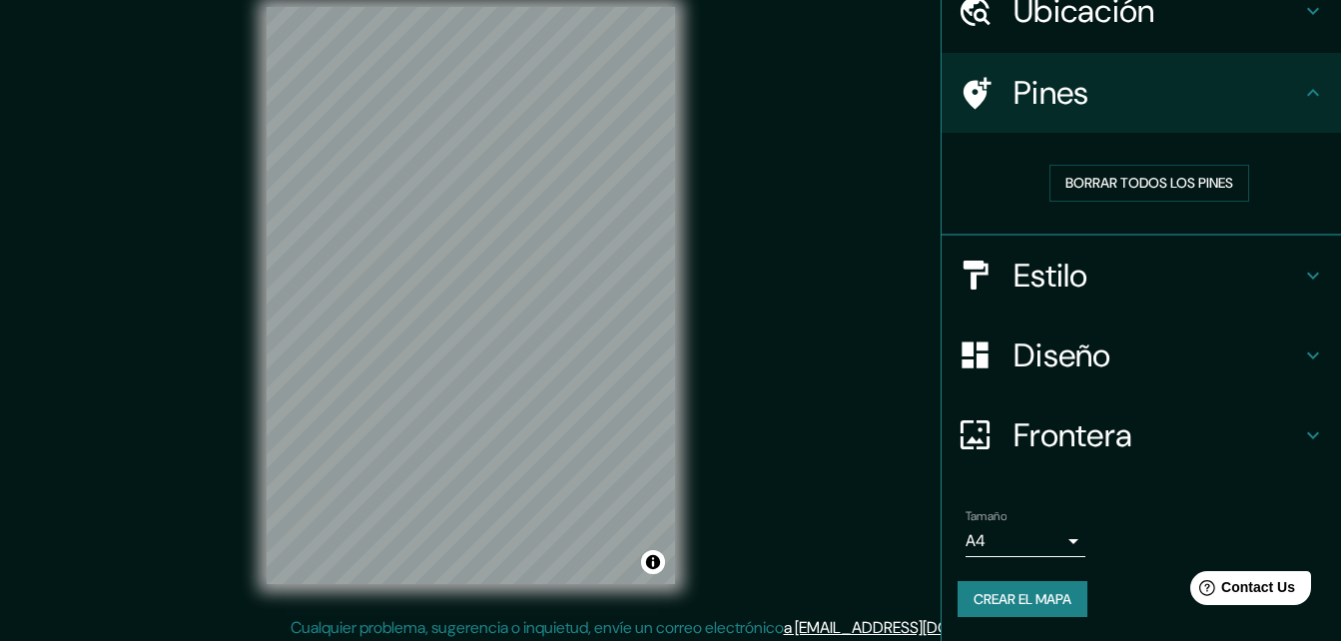
scroll to position [32, 0]
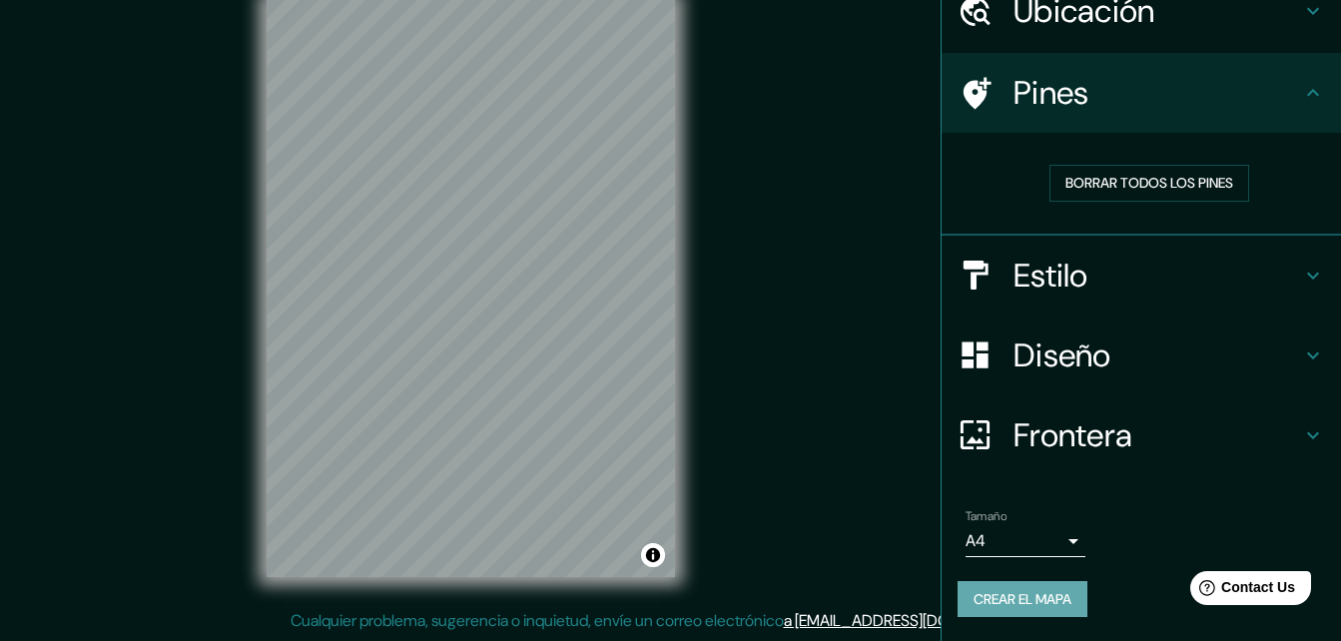
click at [998, 583] on button "Crear el mapa" at bounding box center [1022, 599] width 130 height 37
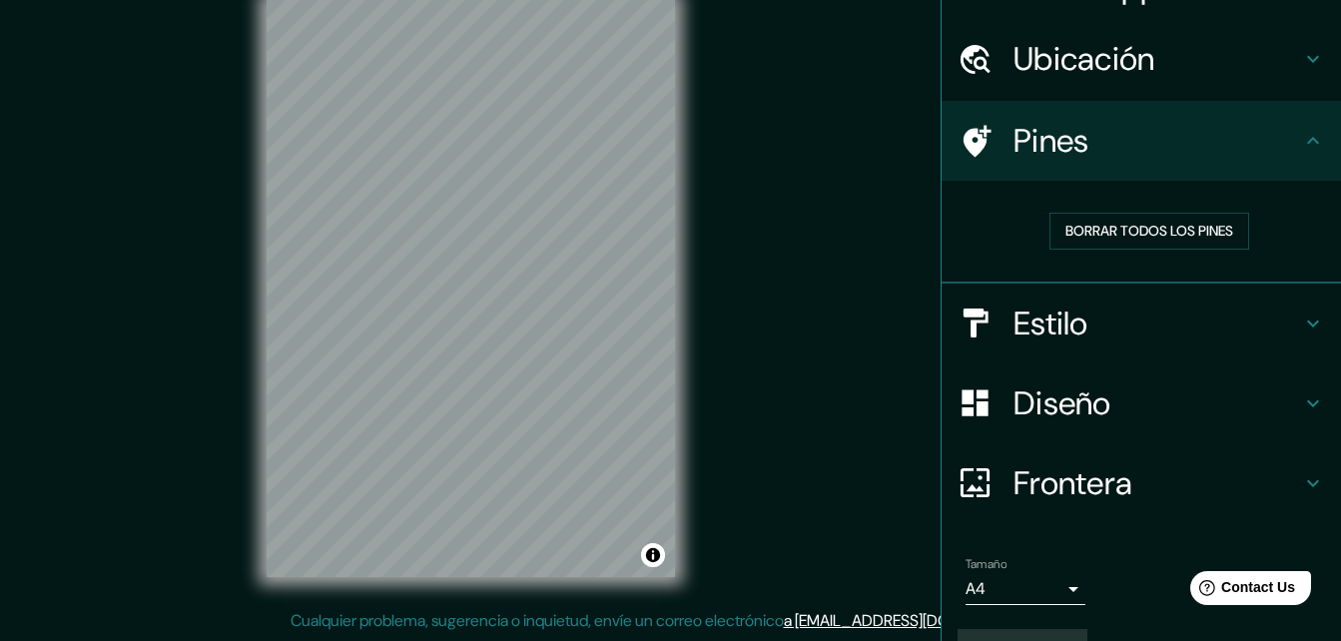
scroll to position [0, 0]
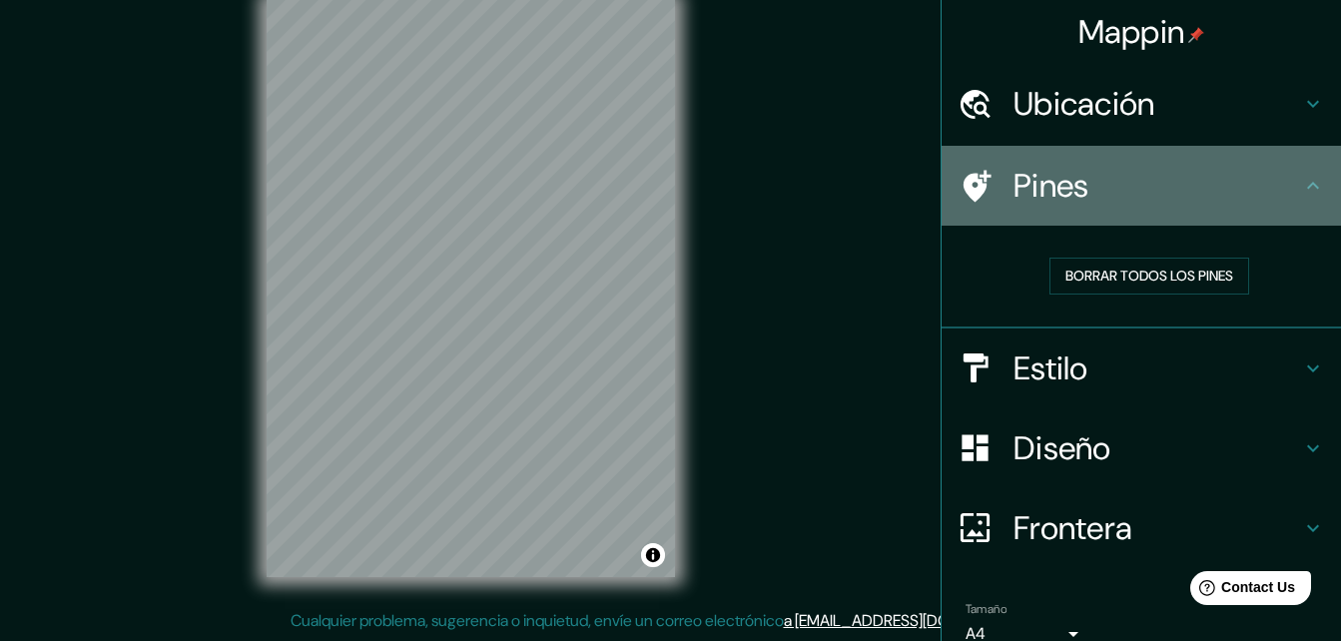
click at [1301, 191] on icon at bounding box center [1313, 186] width 24 height 24
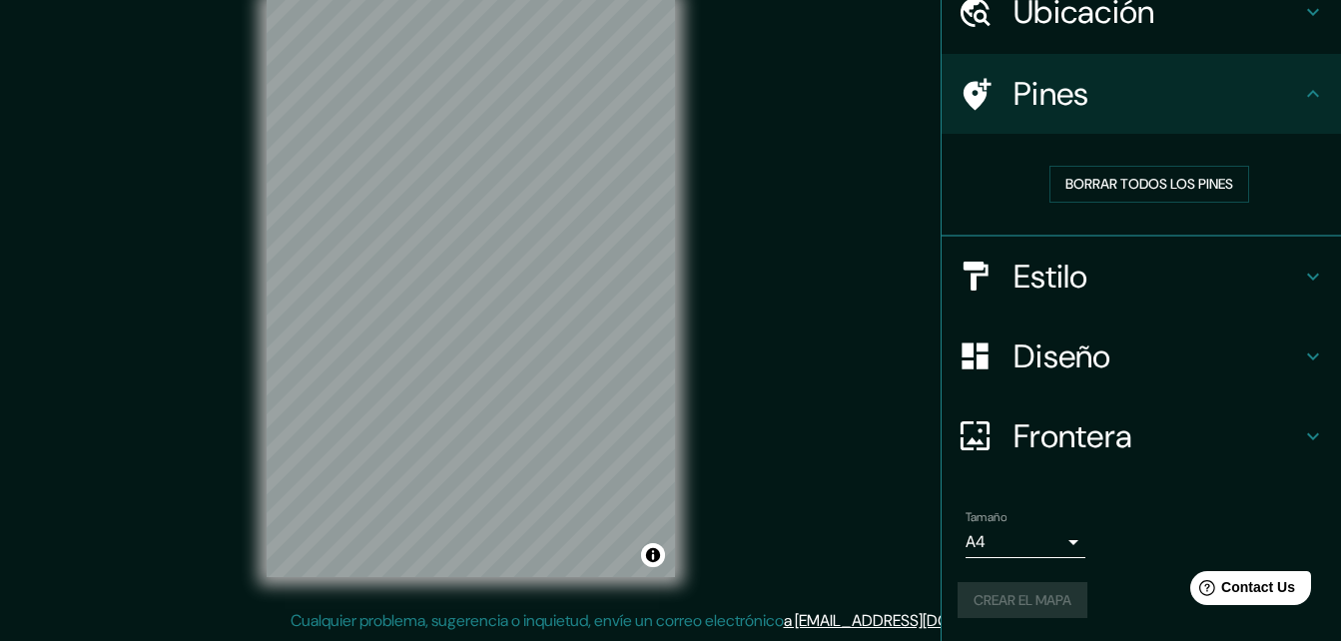
scroll to position [93, 0]
click at [1267, 596] on span "Contact Us" at bounding box center [1258, 587] width 77 height 17
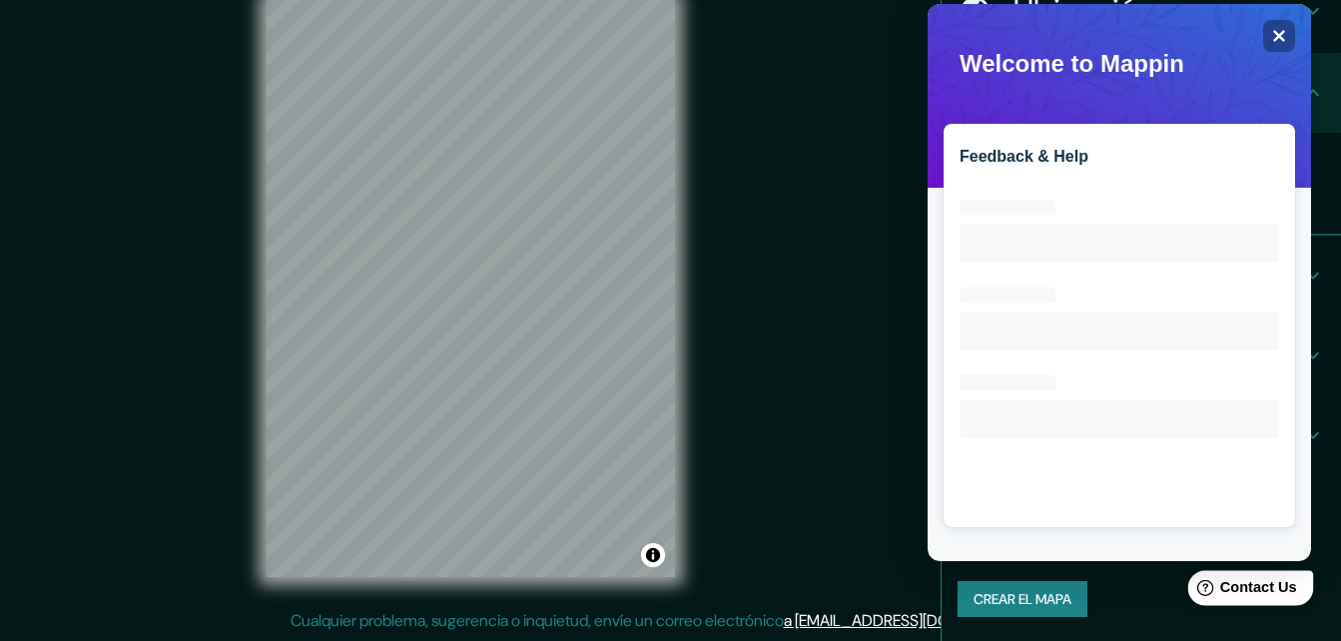
scroll to position [0, 0]
click at [1280, 48] on div "Close" at bounding box center [1279, 36] width 32 height 32
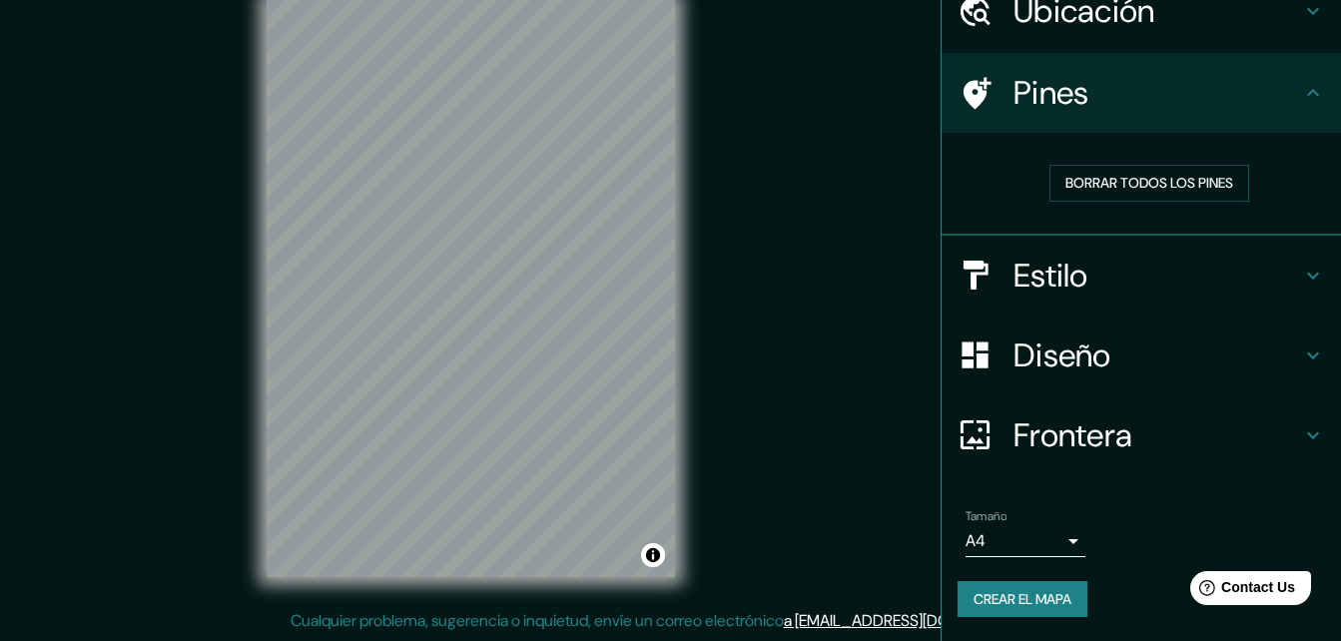
click at [1049, 540] on body "Mappin Ubicación [GEOGRAPHIC_DATA], [GEOGRAPHIC_DATA], [GEOGRAPHIC_DATA] Pines …" at bounding box center [670, 288] width 1341 height 641
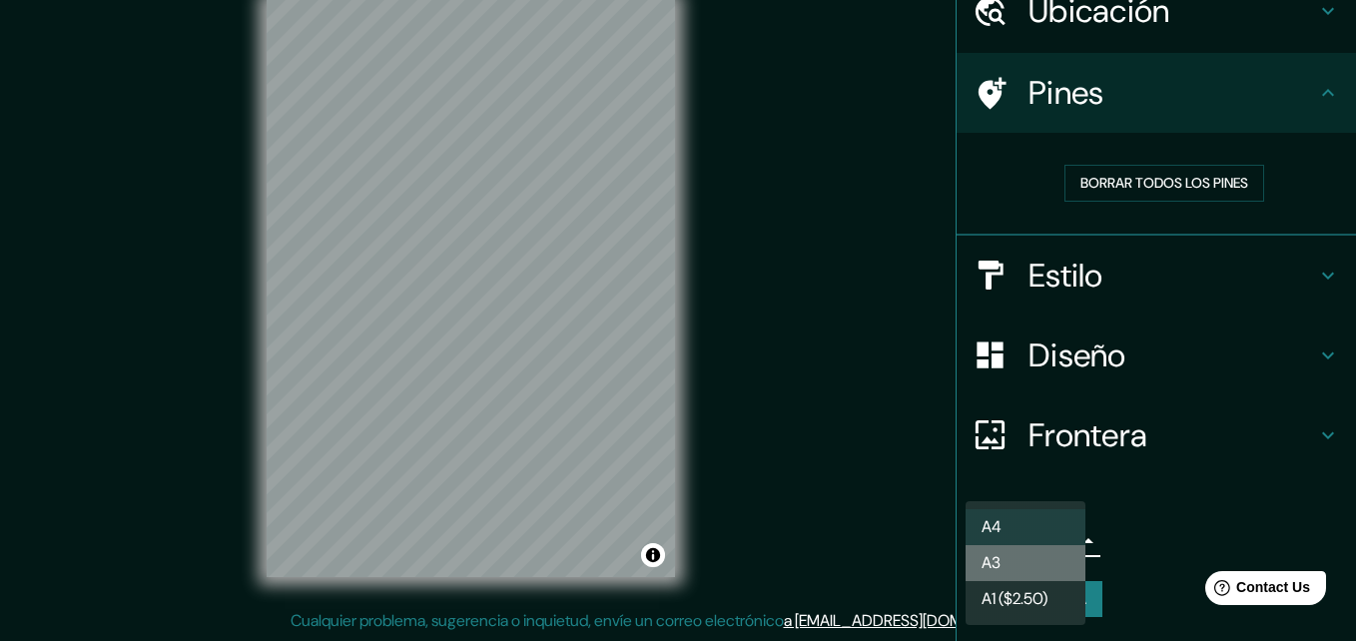
click at [1018, 554] on li "A3" at bounding box center [1025, 563] width 120 height 36
click at [1027, 541] on body "Mappin Ubicación [GEOGRAPHIC_DATA], [GEOGRAPHIC_DATA], [GEOGRAPHIC_DATA] Pines …" at bounding box center [678, 288] width 1356 height 641
click at [1028, 521] on li "A4" at bounding box center [1025, 527] width 120 height 36
type input "single"
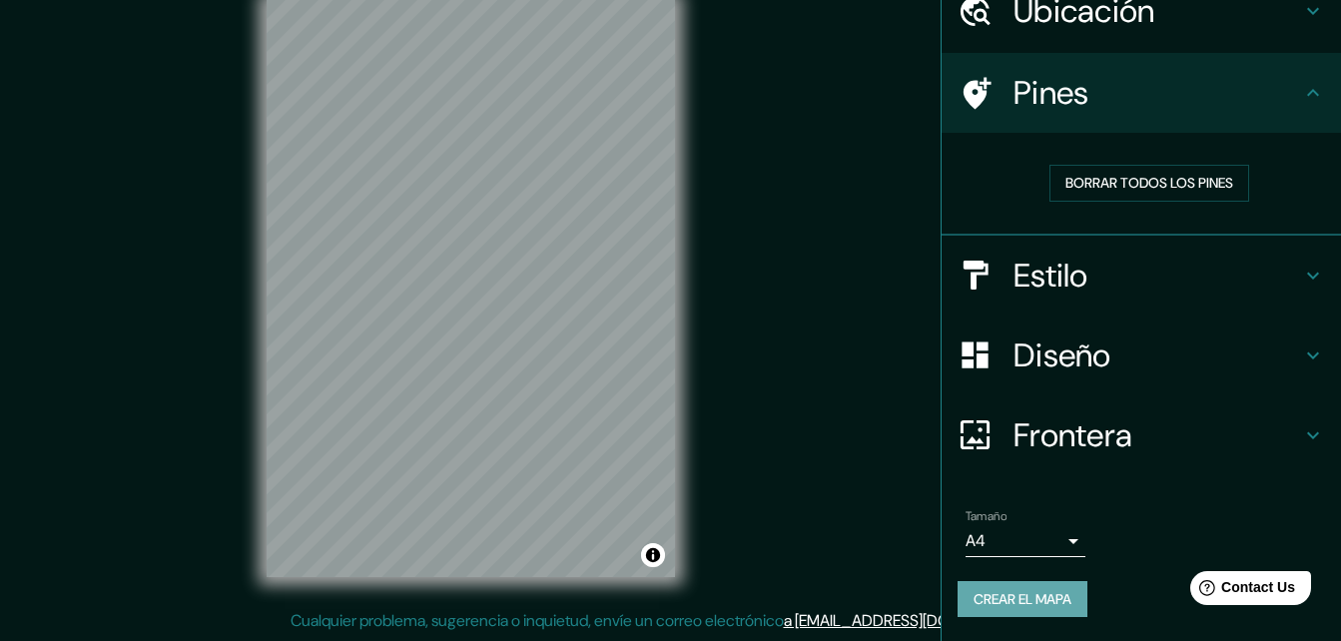
click at [1029, 605] on font "Crear el mapa" at bounding box center [1022, 599] width 98 height 25
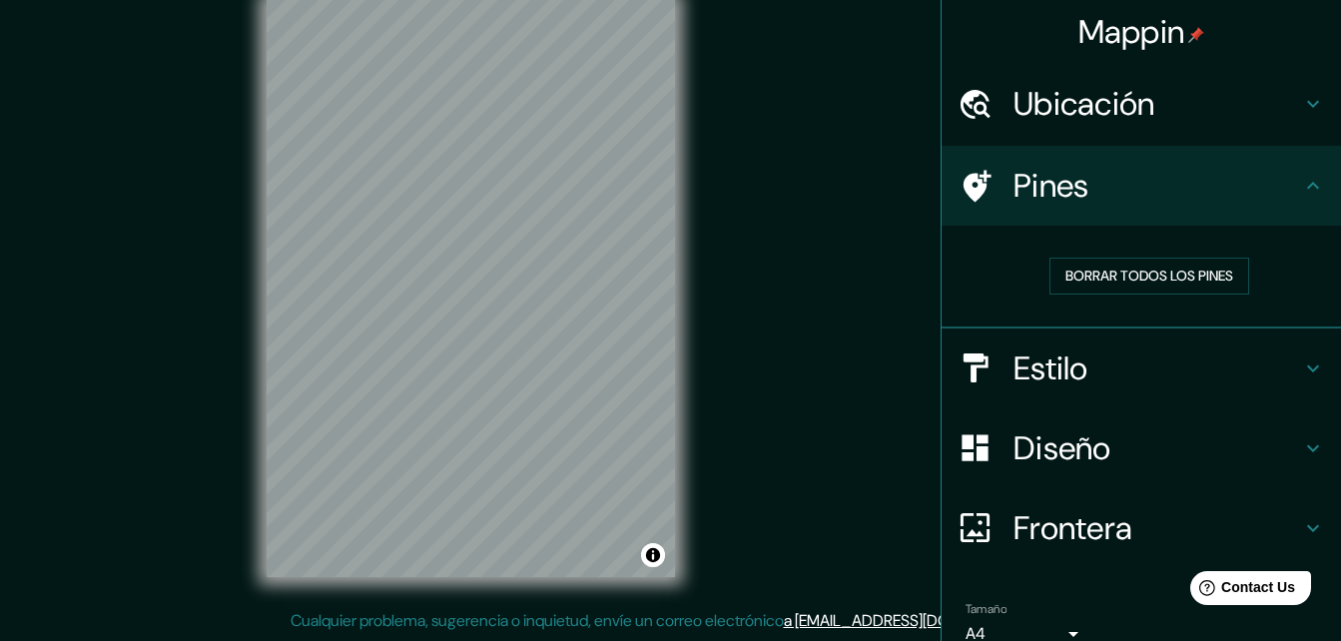
click at [1308, 99] on icon at bounding box center [1313, 104] width 24 height 24
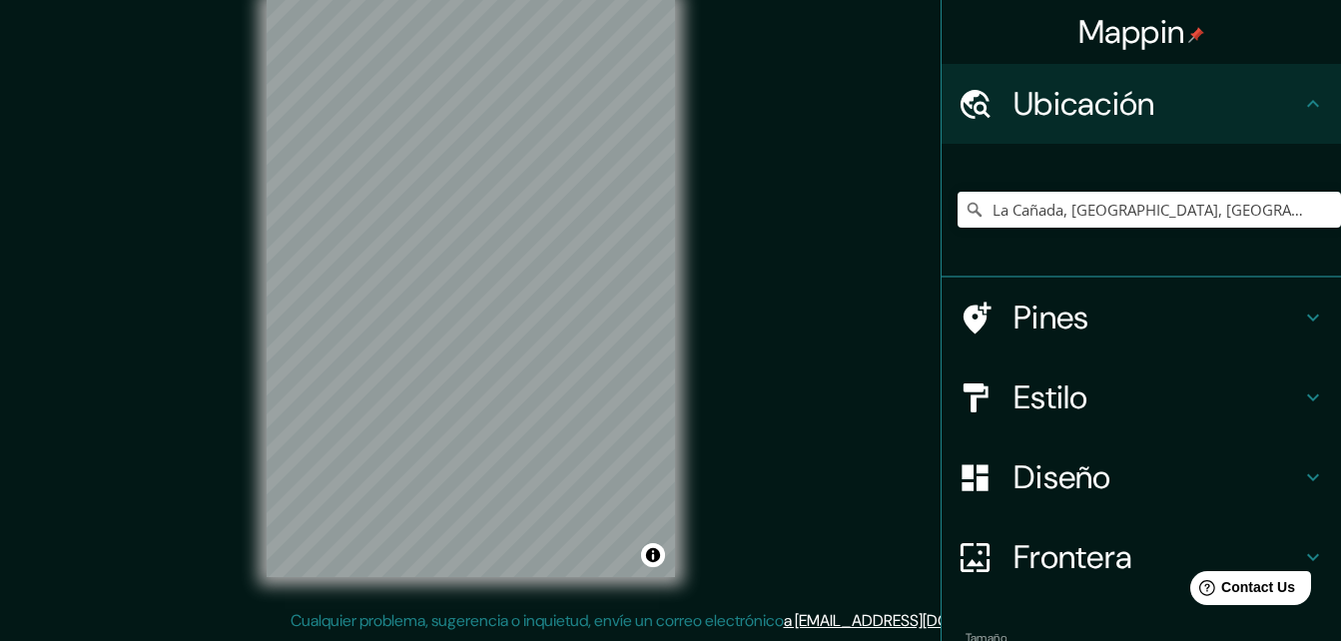
click at [1307, 100] on icon at bounding box center [1313, 104] width 24 height 24
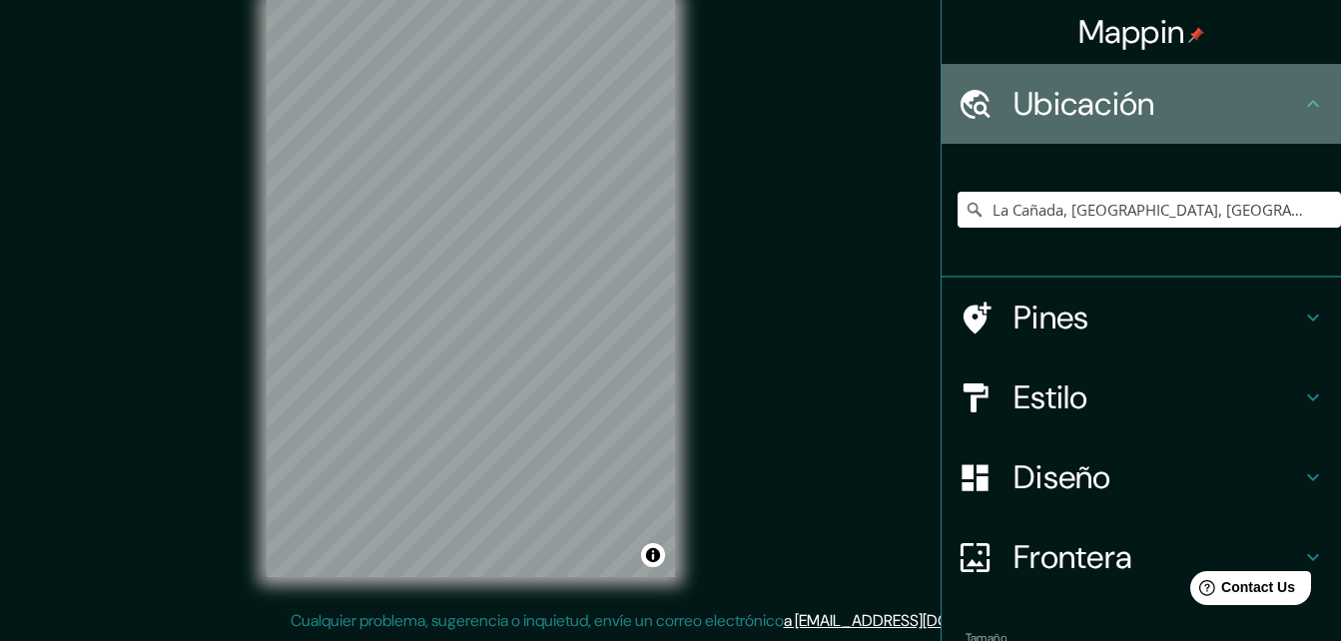
click at [1301, 111] on icon at bounding box center [1313, 104] width 24 height 24
